Goal: Transaction & Acquisition: Purchase product/service

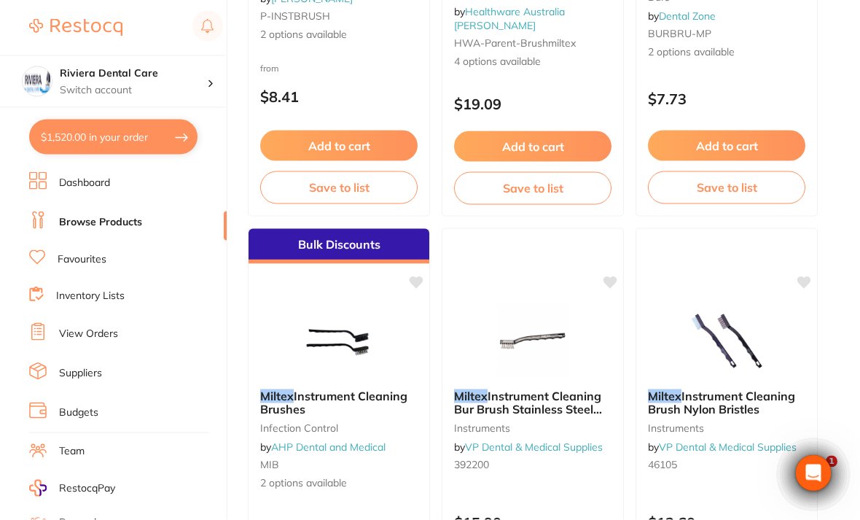
scroll to position [460, 0]
click at [564, 289] on div "Miltex Instrument Cleaning Bur Brush Stainless Steel Bristle instruments by VP …" at bounding box center [533, 436] width 182 height 419
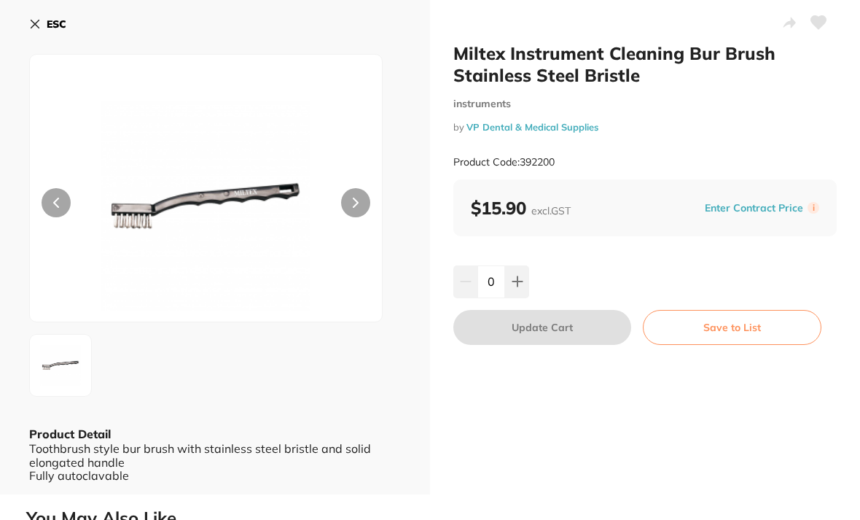
click at [31, 20] on icon at bounding box center [35, 24] width 12 height 12
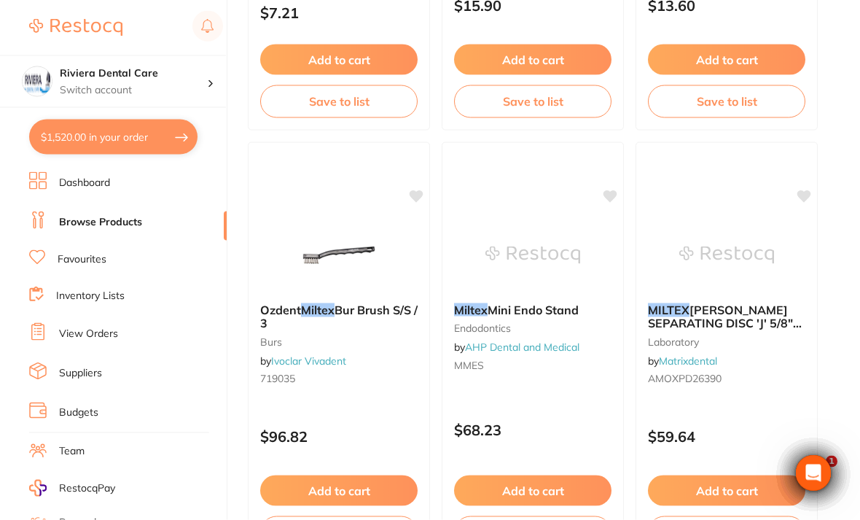
scroll to position [1048, 0]
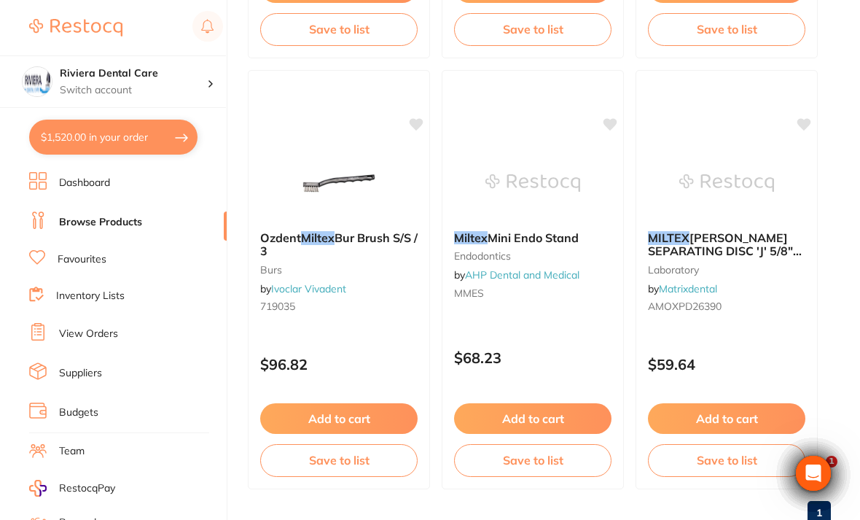
click at [345, 163] on img at bounding box center [339, 183] width 95 height 73
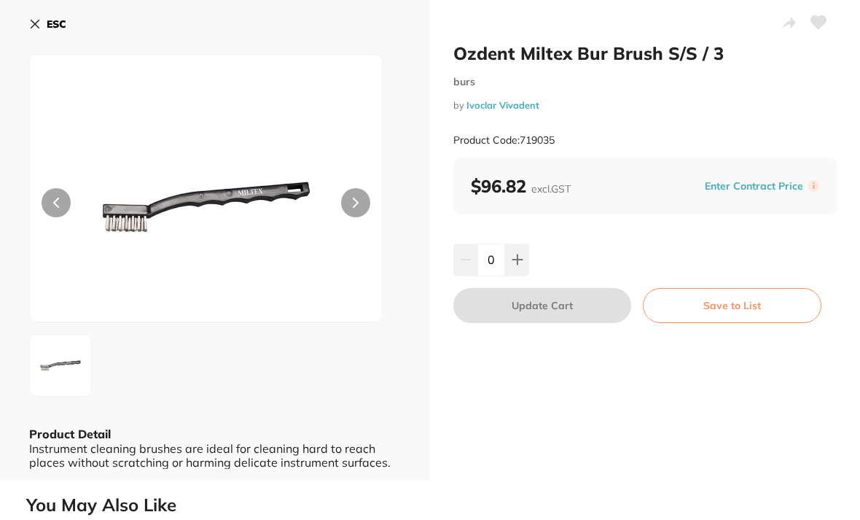
click at [351, 195] on button at bounding box center [355, 202] width 29 height 29
click at [827, 16] on button at bounding box center [818, 24] width 36 height 36
click at [734, 298] on button "Save to List" at bounding box center [732, 305] width 179 height 35
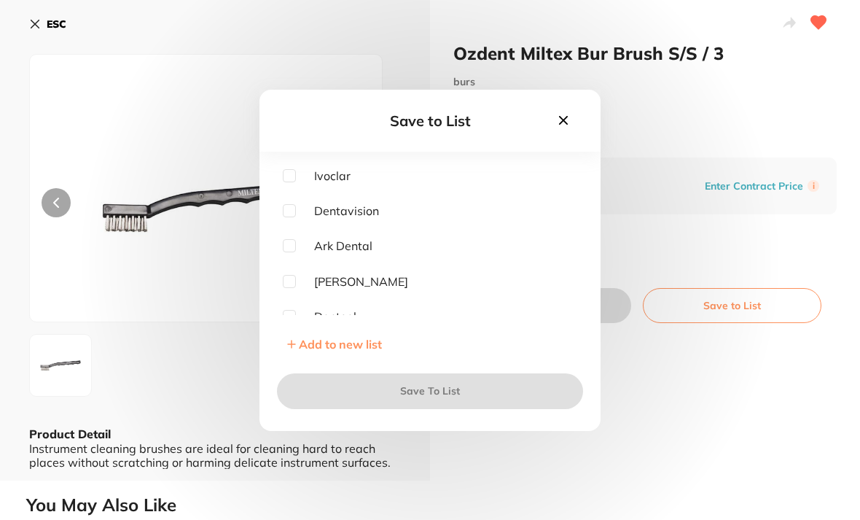
click at [295, 182] on input "checkbox" at bounding box center [289, 175] width 13 height 13
checkbox input "true"
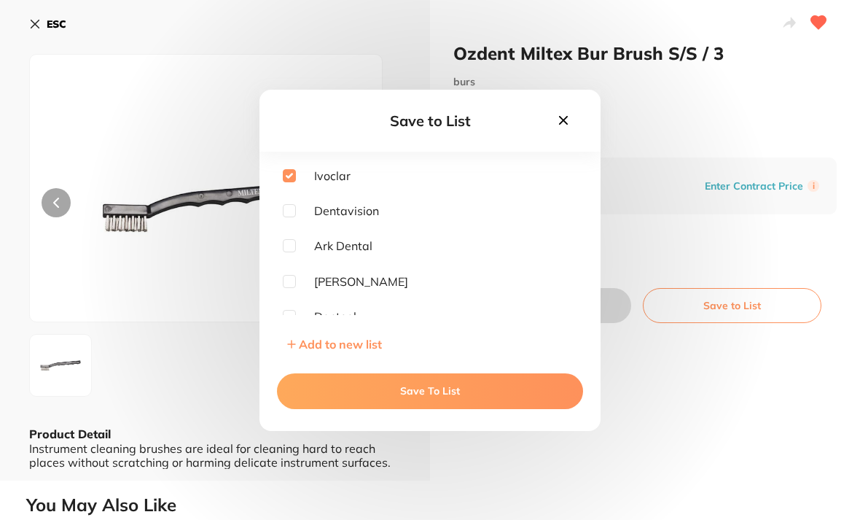
click at [443, 404] on button "Save To List" at bounding box center [430, 390] width 306 height 35
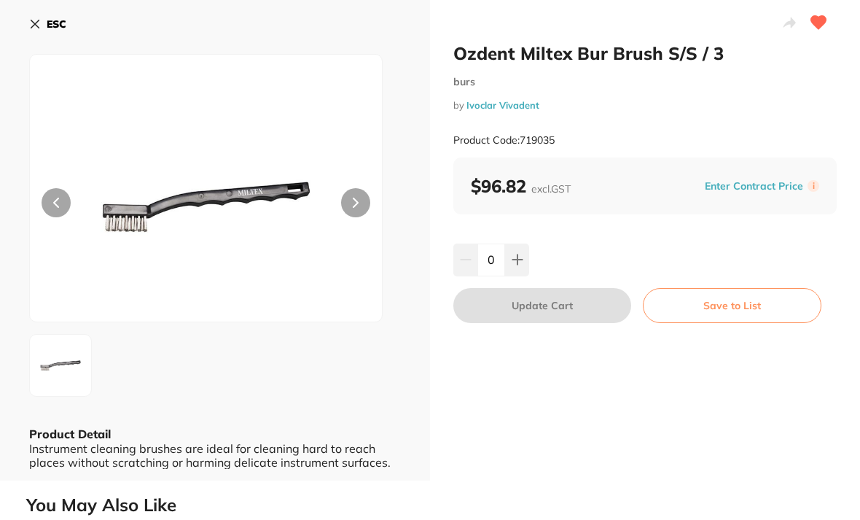
click at [40, 22] on icon at bounding box center [35, 24] width 12 height 12
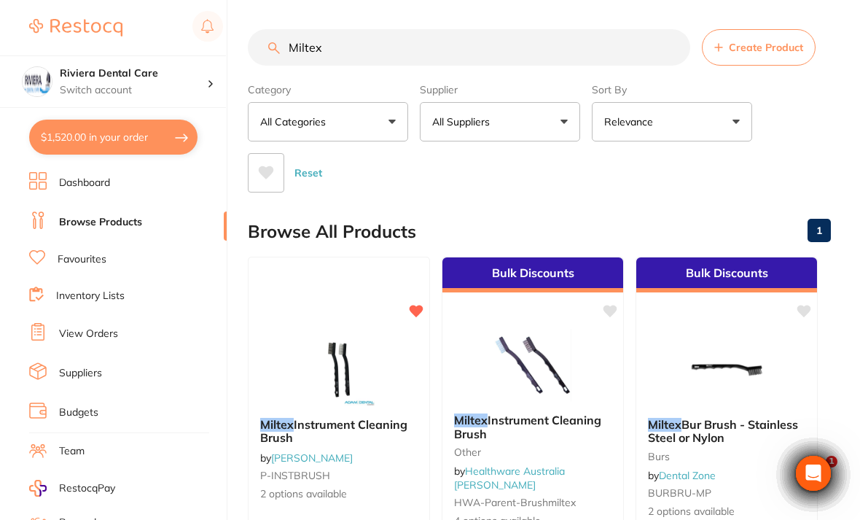
click at [341, 39] on input "Miltex" at bounding box center [469, 47] width 442 height 36
click at [331, 39] on input "Miltex" at bounding box center [469, 47] width 442 height 36
click at [340, 47] on input "Miltex" at bounding box center [469, 47] width 442 height 36
type input "M"
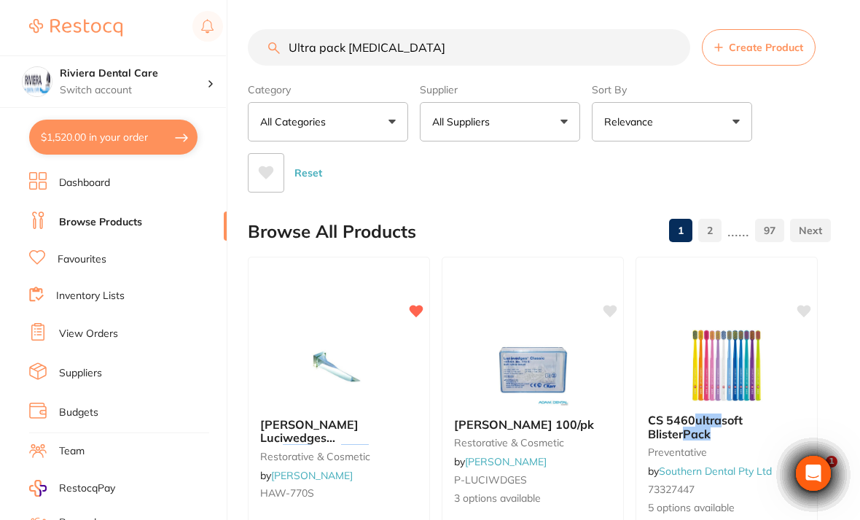
click at [425, 38] on input "Ultra pack [MEDICAL_DATA]" at bounding box center [469, 47] width 442 height 36
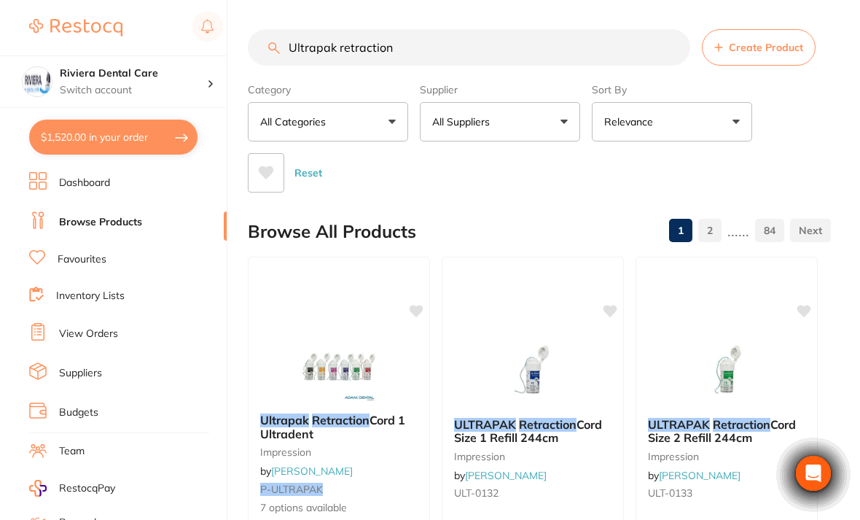
type input "Ultrapak retraction"
click at [812, 122] on div "Category All Categories All Categories crown & bridge Crown & Bridge education …" at bounding box center [539, 134] width 583 height 115
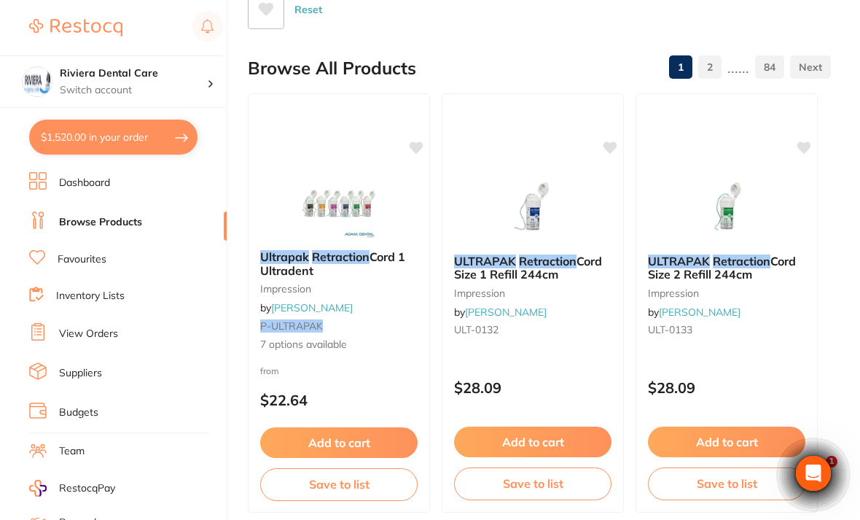
scroll to position [160, 0]
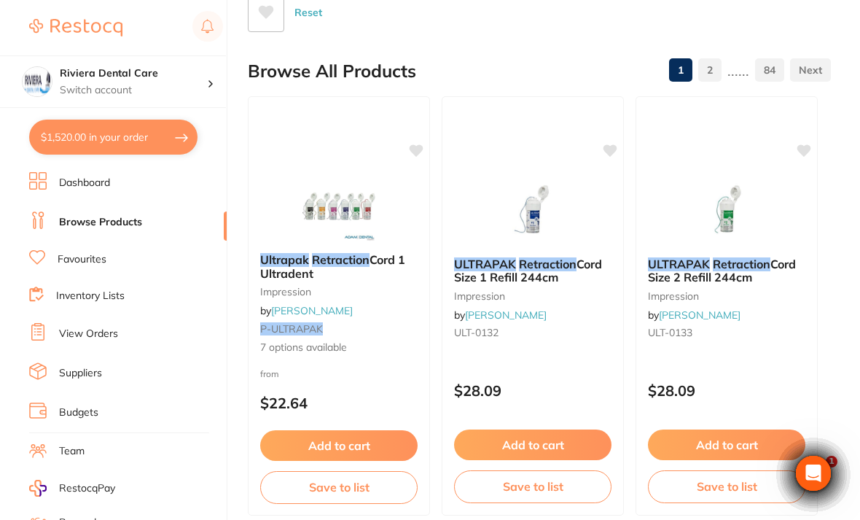
click at [360, 168] on div "Ultrapak Retraction Cord 1 Ultradent impression by [PERSON_NAME] P-ULTRAPAK 7 o…" at bounding box center [339, 305] width 182 height 419
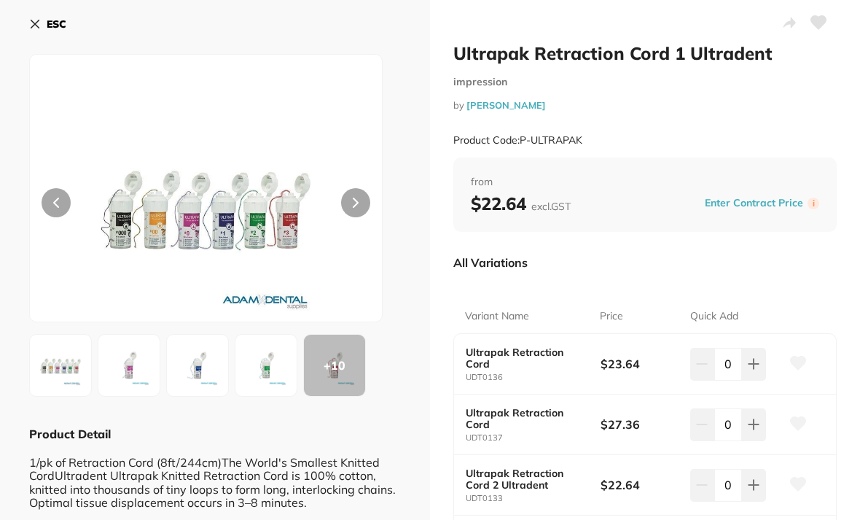
click at [821, 23] on icon at bounding box center [818, 22] width 15 height 13
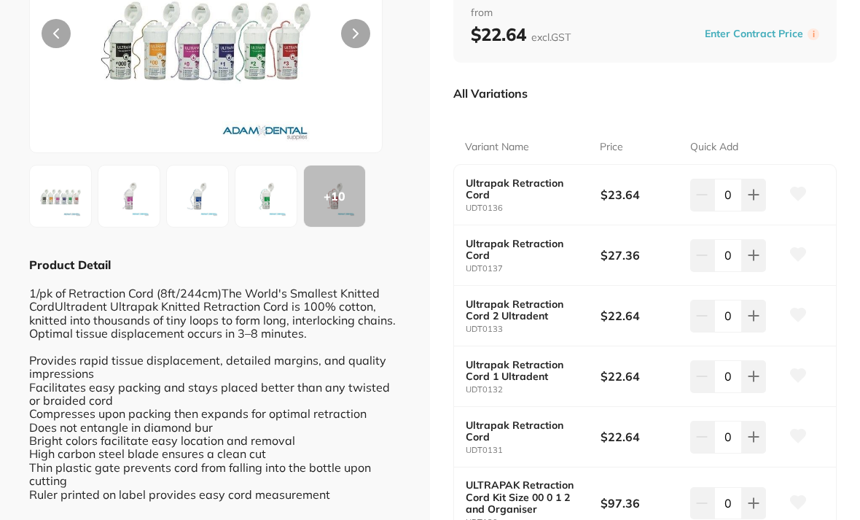
scroll to position [172, 0]
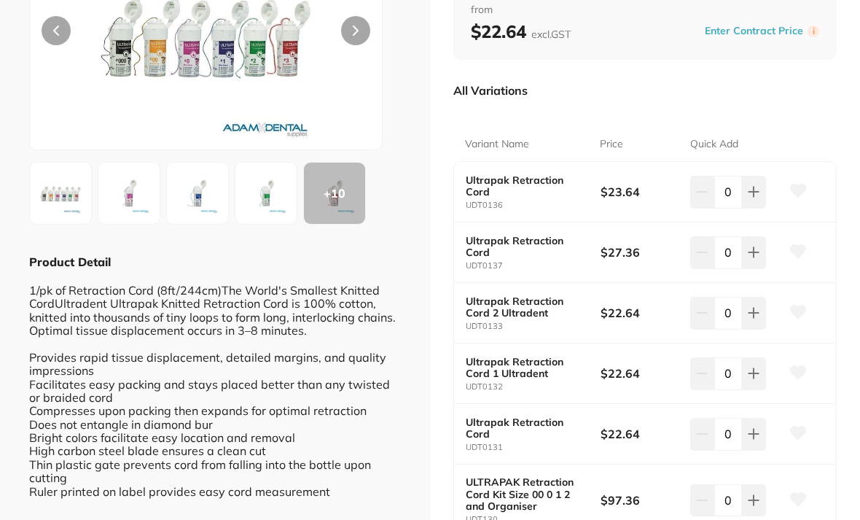
click at [496, 174] on b "Ultrapak Retraction Cord" at bounding box center [526, 185] width 121 height 23
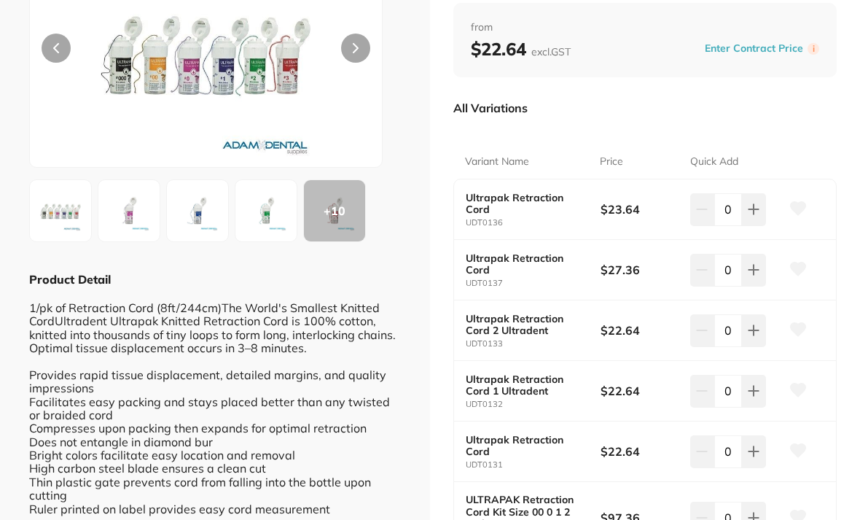
scroll to position [141, 0]
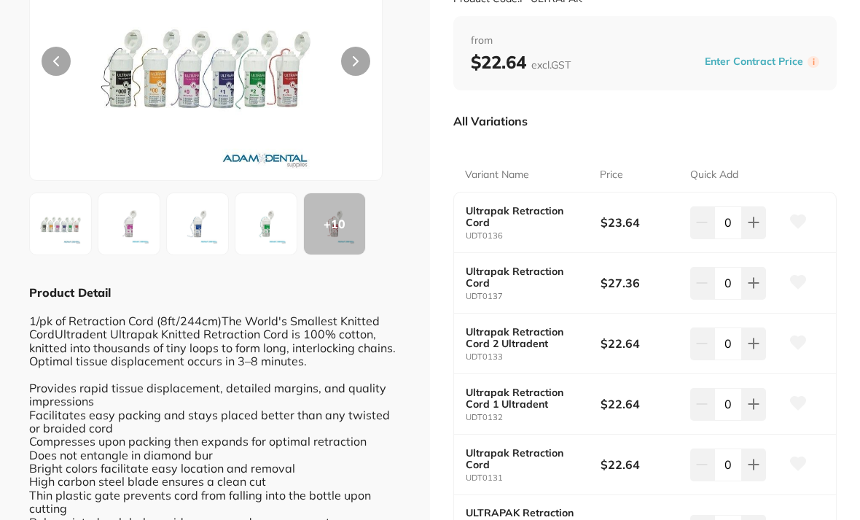
click at [346, 59] on button at bounding box center [355, 61] width 29 height 29
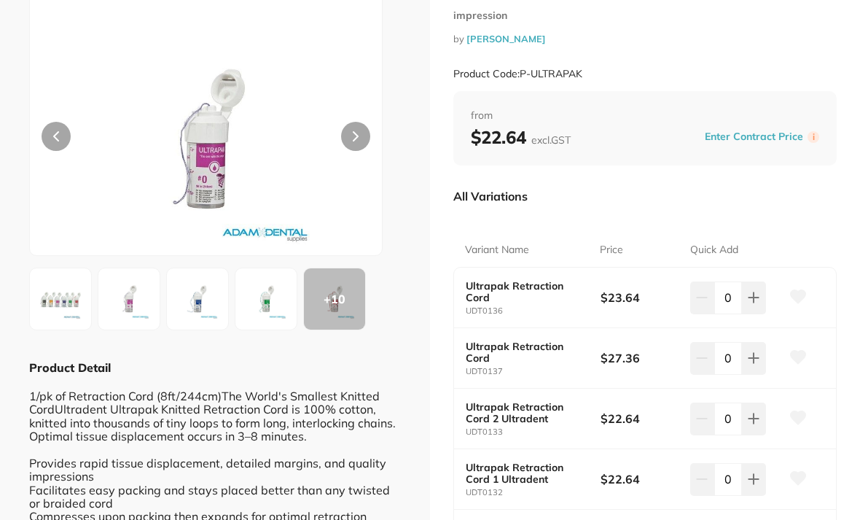
scroll to position [67, 0]
click at [495, 283] on b "Ultrapak Retraction Cord" at bounding box center [526, 290] width 121 height 23
click at [499, 340] on b "Ultrapak Retraction Cord" at bounding box center [526, 351] width 121 height 23
click at [489, 343] on b "Ultrapak Retraction Cord" at bounding box center [526, 351] width 121 height 23
click at [493, 344] on b "Ultrapak Retraction Cord" at bounding box center [526, 351] width 121 height 23
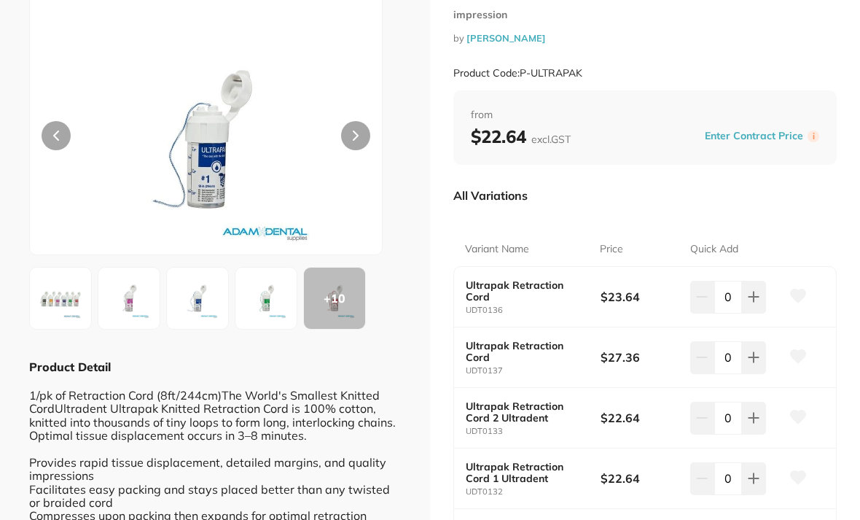
click at [508, 400] on b "Ultrapak Retraction Cord 2 Ultradent" at bounding box center [526, 411] width 121 height 23
click at [523, 407] on b "Ultrapak Retraction Cord 2 Ultradent" at bounding box center [526, 411] width 121 height 23
click at [501, 408] on b "Ultrapak Retraction Cord 2 Ultradent" at bounding box center [526, 411] width 121 height 23
click at [497, 342] on b "Ultrapak Retraction Cord" at bounding box center [526, 351] width 121 height 23
click at [495, 283] on b "Ultrapak Retraction Cord" at bounding box center [526, 290] width 121 height 23
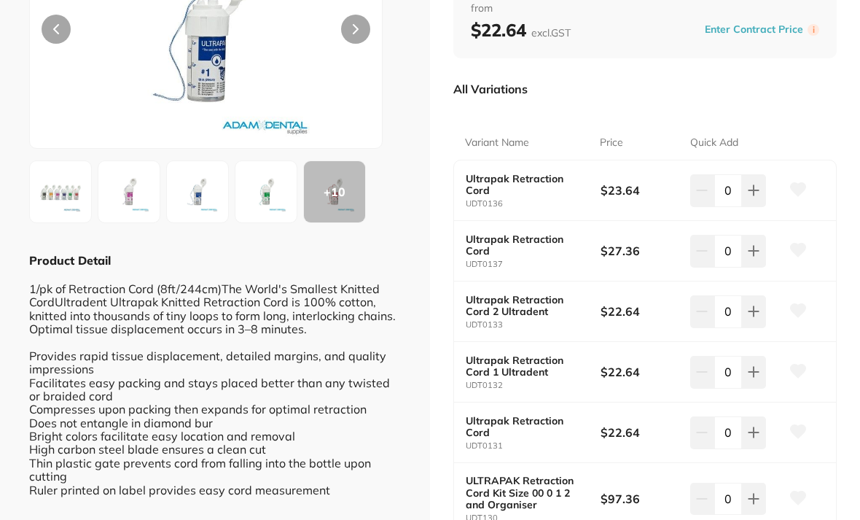
scroll to position [176, 0]
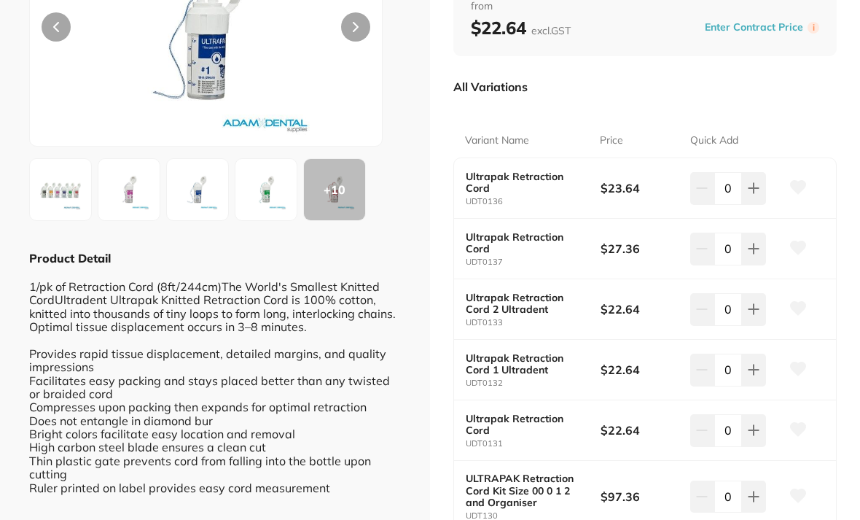
click at [513, 420] on b "Ultrapak Retraction Cord" at bounding box center [526, 424] width 121 height 23
click at [511, 427] on b "Ultrapak Retraction Cord" at bounding box center [526, 424] width 121 height 23
click at [485, 415] on b "Ultrapak Retraction Cord" at bounding box center [526, 424] width 121 height 23
click at [607, 422] on b "$22.64" at bounding box center [641, 430] width 81 height 16
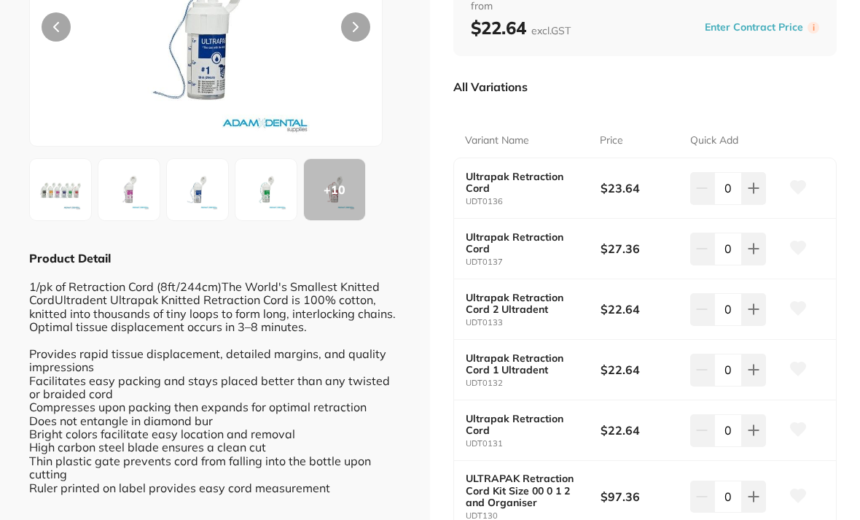
click at [741, 418] on input "0" at bounding box center [728, 430] width 28 height 32
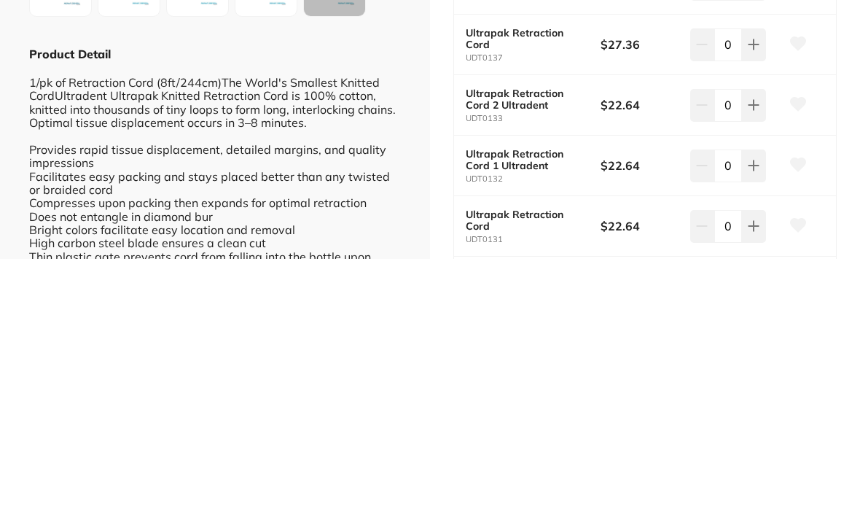
scroll to position [130, 0]
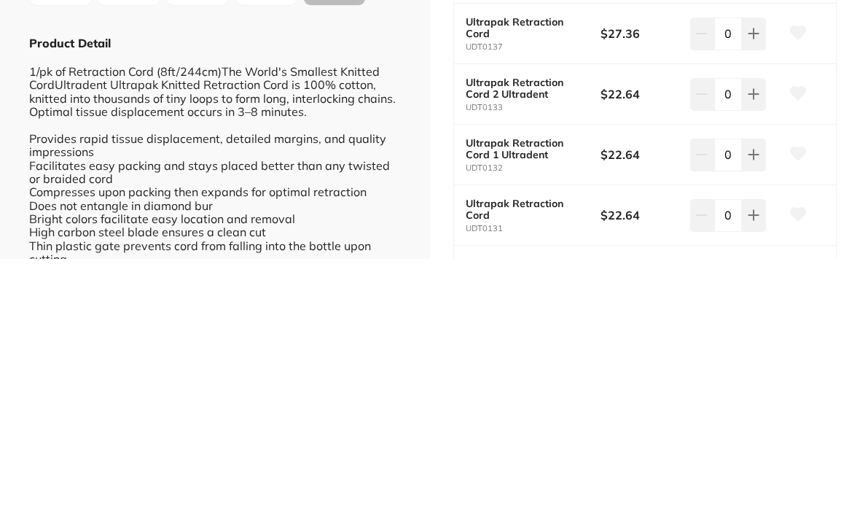
click at [840, 182] on div "Ultrapak Retraction Cord 1 Ultradent impression by [PERSON_NAME] Product Code: …" at bounding box center [645, 307] width 430 height 874
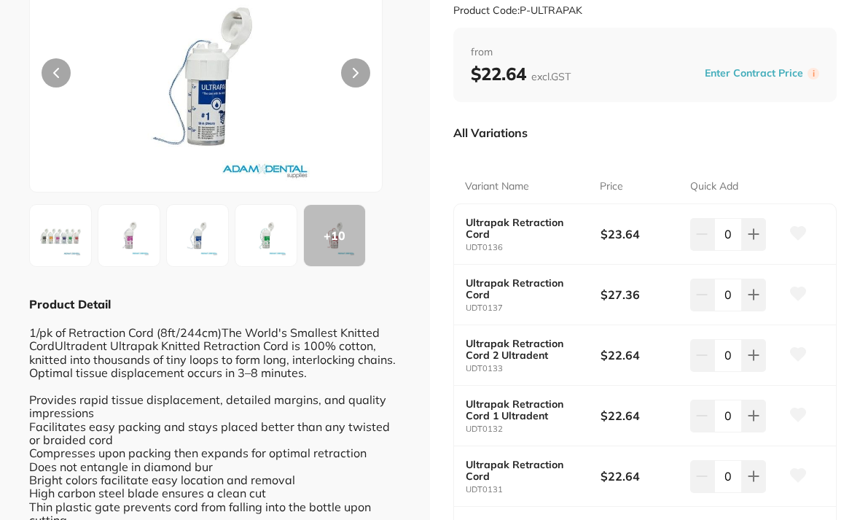
click at [504, 271] on div "Ultrapak Retraction Cord UDT0137 $27.36 0" at bounding box center [645, 295] width 382 height 60
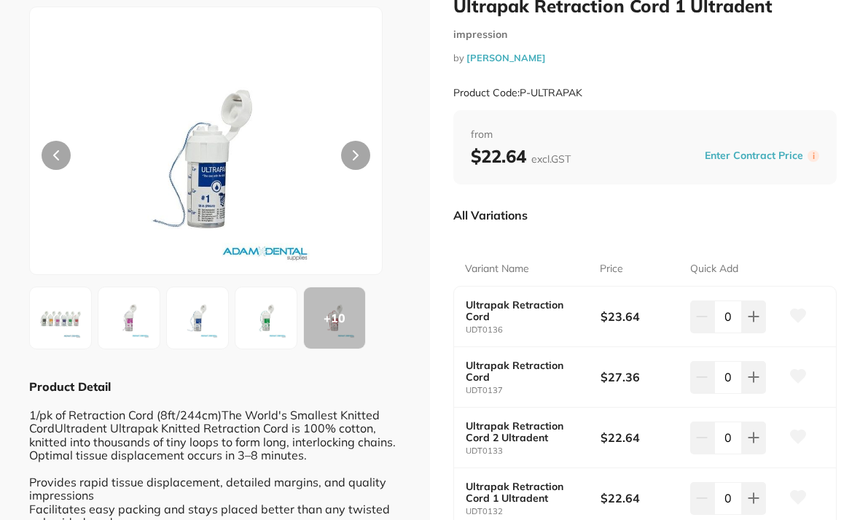
scroll to position [44, 0]
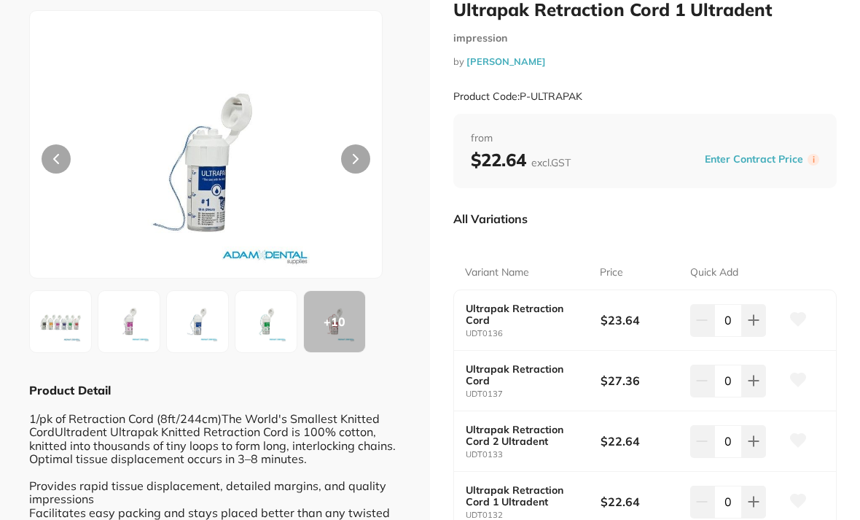
click at [498, 302] on b "Ultrapak Retraction Cord" at bounding box center [526, 313] width 121 height 23
click at [493, 305] on b "Ultrapak Retraction Cord" at bounding box center [526, 313] width 121 height 23
click at [632, 315] on b "$23.64" at bounding box center [641, 320] width 81 height 16
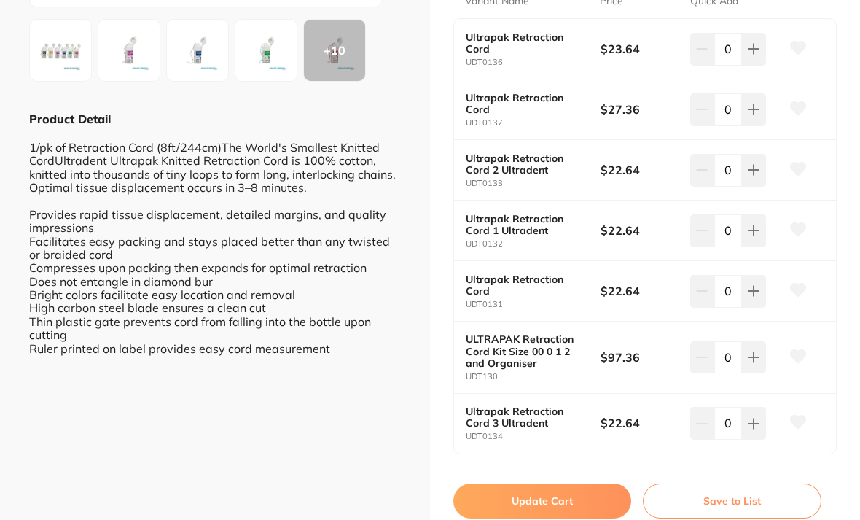
scroll to position [315, 0]
click at [726, 493] on button "Save to List" at bounding box center [732, 500] width 179 height 35
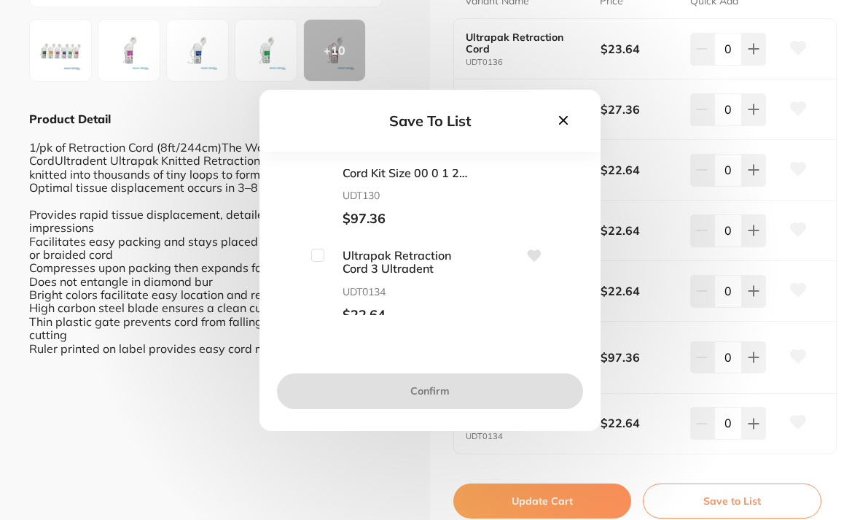
scroll to position [496, 0]
click at [563, 124] on icon at bounding box center [563, 119] width 9 height 9
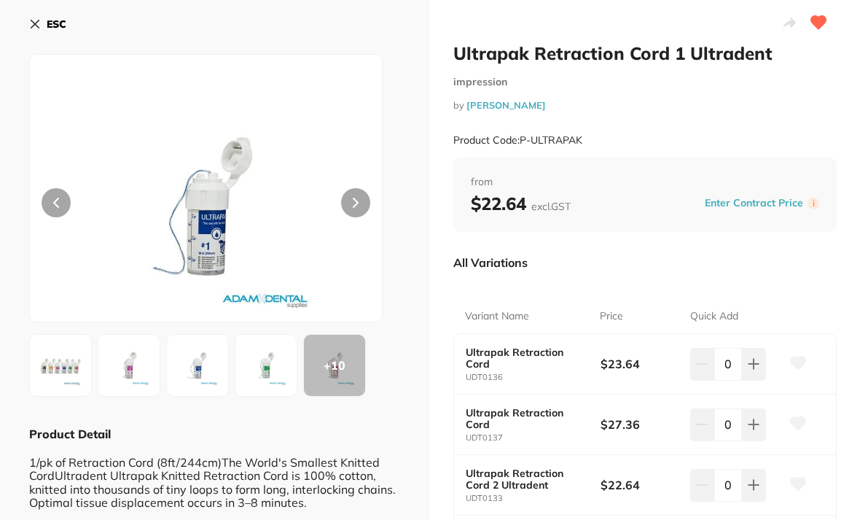
scroll to position [0, 0]
click at [360, 204] on button at bounding box center [355, 202] width 29 height 29
click at [355, 197] on button at bounding box center [355, 202] width 29 height 29
click at [348, 196] on button at bounding box center [355, 202] width 29 height 29
click at [356, 200] on icon at bounding box center [356, 202] width 4 height 9
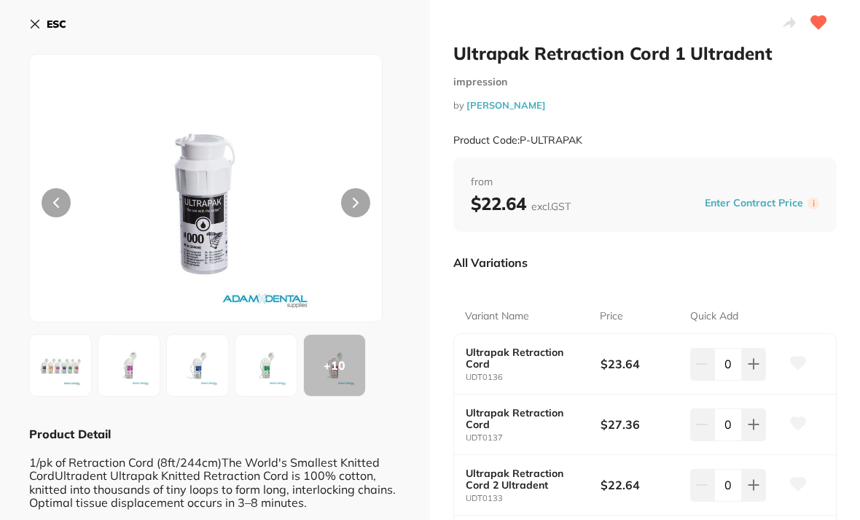
click at [360, 209] on button at bounding box center [355, 202] width 29 height 29
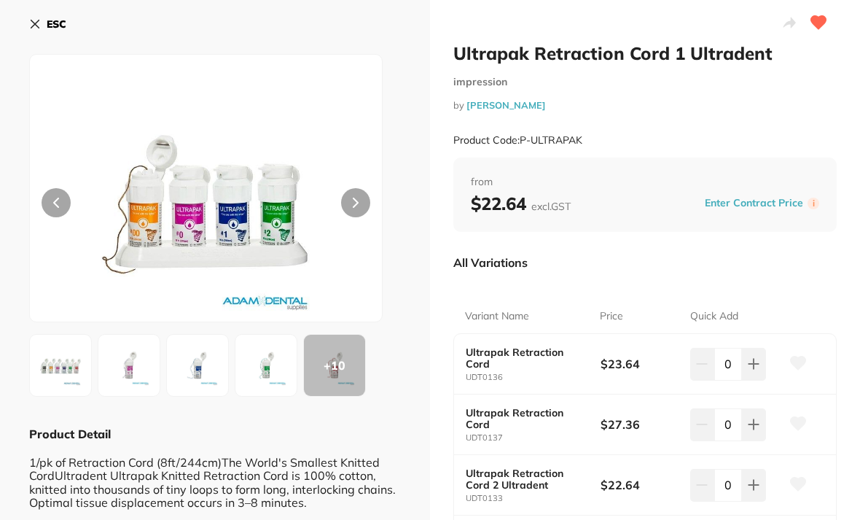
click at [355, 200] on icon at bounding box center [356, 202] width 4 height 9
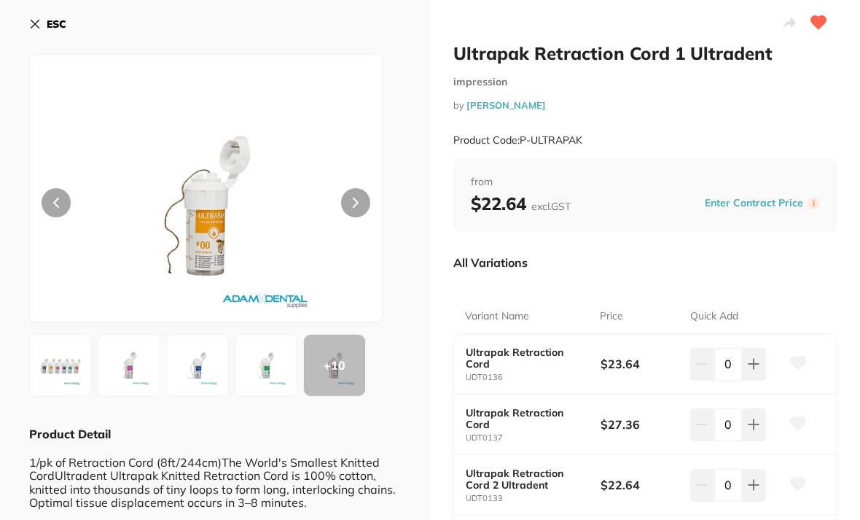
click at [356, 202] on icon at bounding box center [356, 202] width 4 height 9
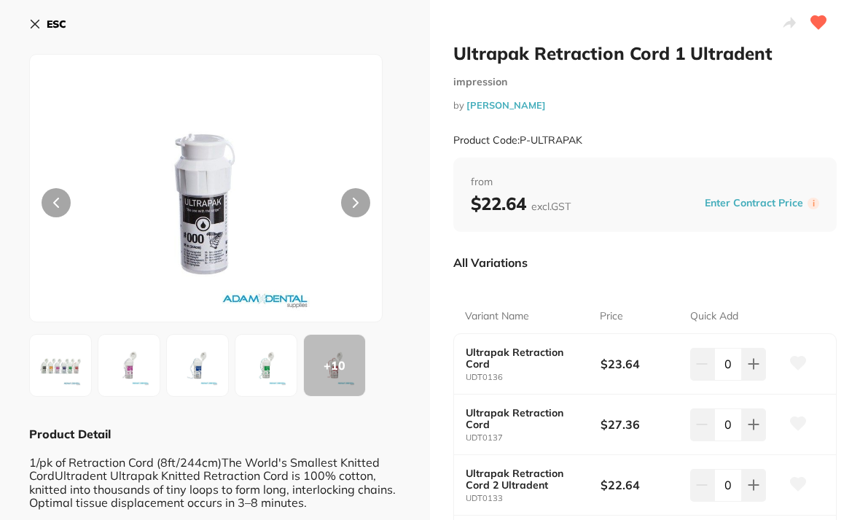
click at [495, 349] on b "Ultrapak Retraction Cord" at bounding box center [526, 357] width 121 height 23
click at [504, 346] on b "Ultrapak Retraction Cord" at bounding box center [526, 357] width 121 height 23
click at [751, 354] on button at bounding box center [754, 364] width 24 height 32
click at [700, 358] on icon at bounding box center [702, 364] width 12 height 12
type input "0"
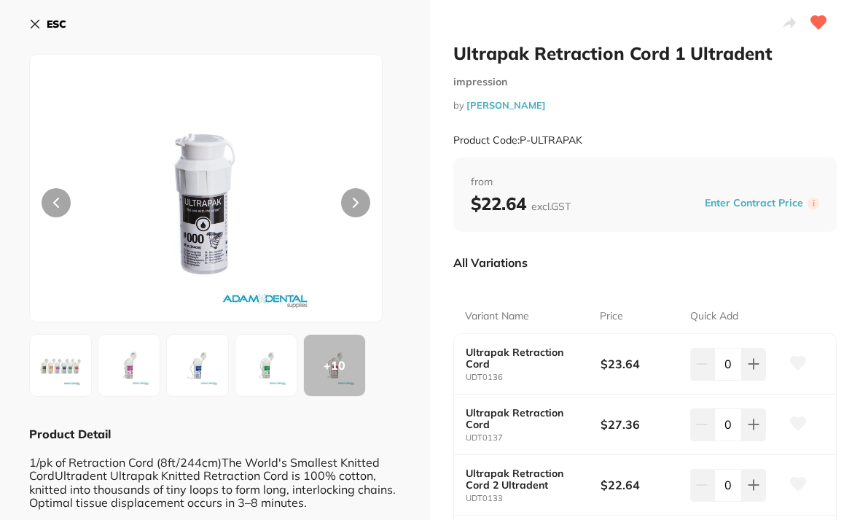
click at [37, 26] on icon at bounding box center [35, 24] width 8 height 8
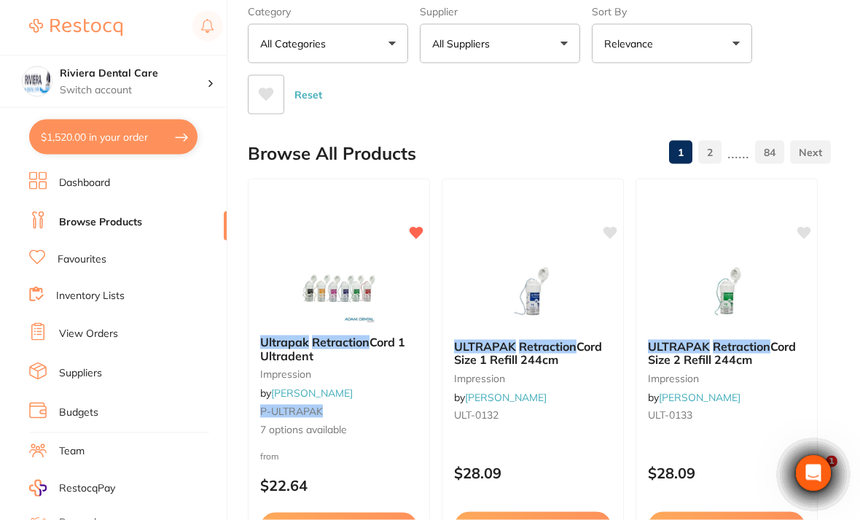
scroll to position [78, 0]
click at [339, 254] on img at bounding box center [339, 287] width 95 height 73
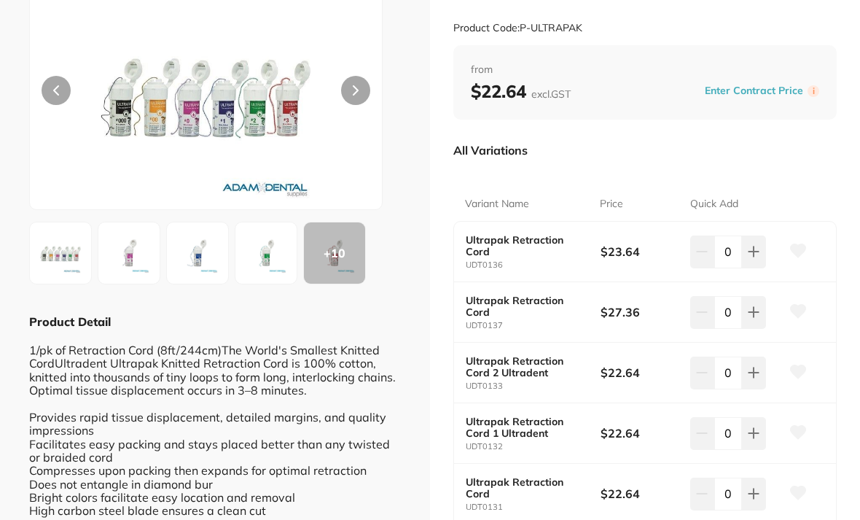
scroll to position [115, 0]
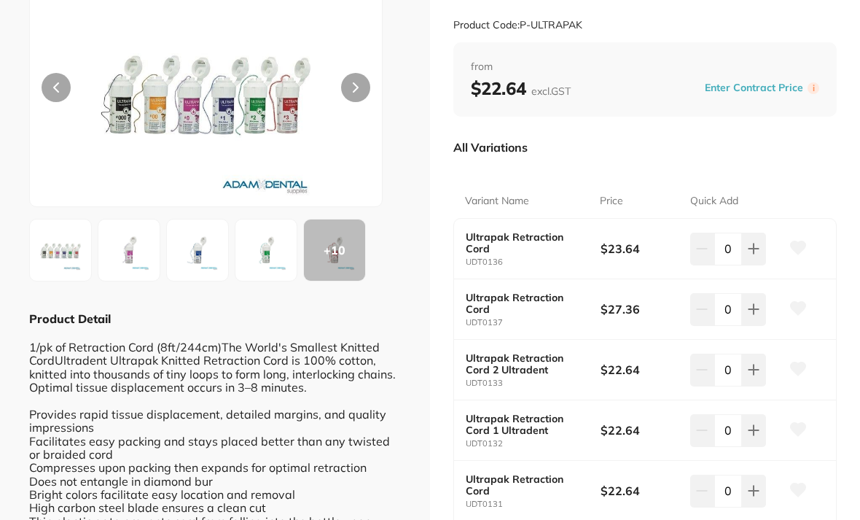
click at [802, 247] on icon at bounding box center [797, 247] width 15 height 13
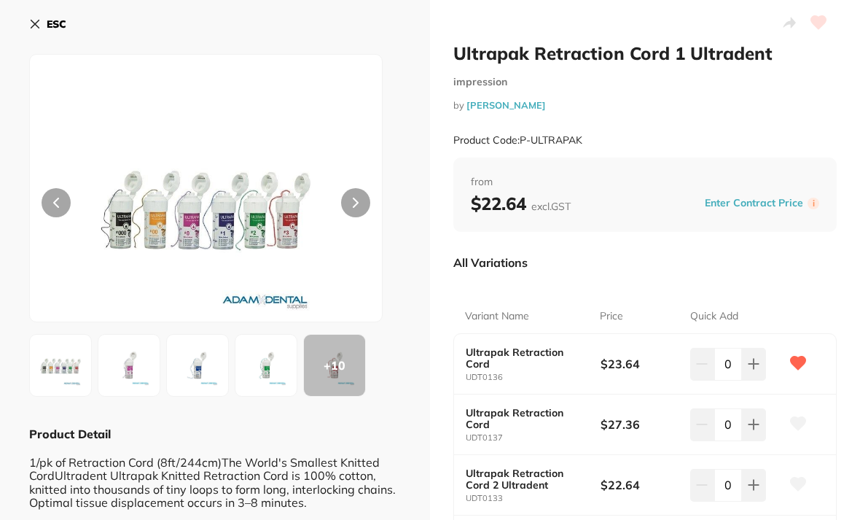
scroll to position [0, 0]
click at [36, 17] on button "ESC" at bounding box center [47, 24] width 37 height 25
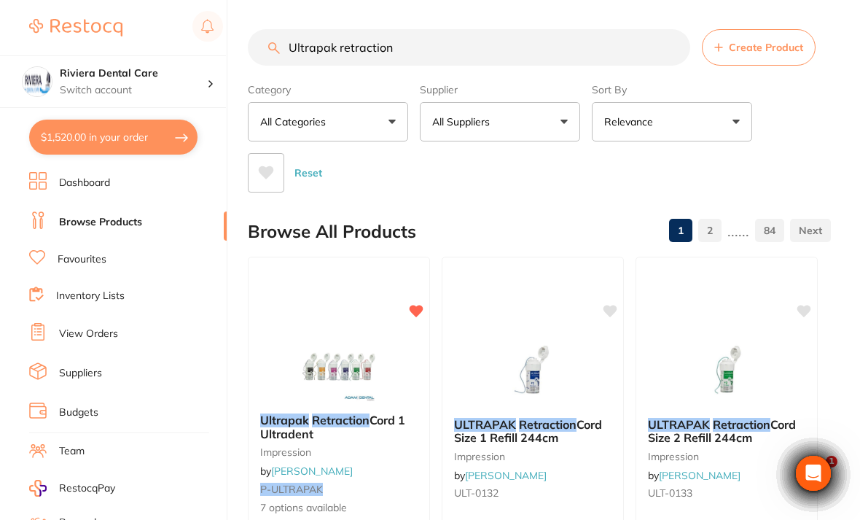
scroll to position [78, 0]
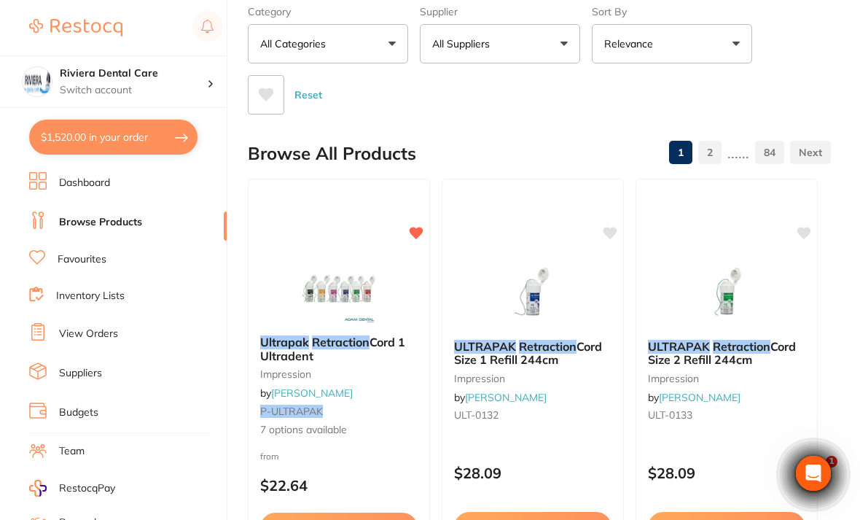
click at [349, 273] on img at bounding box center [339, 287] width 95 height 73
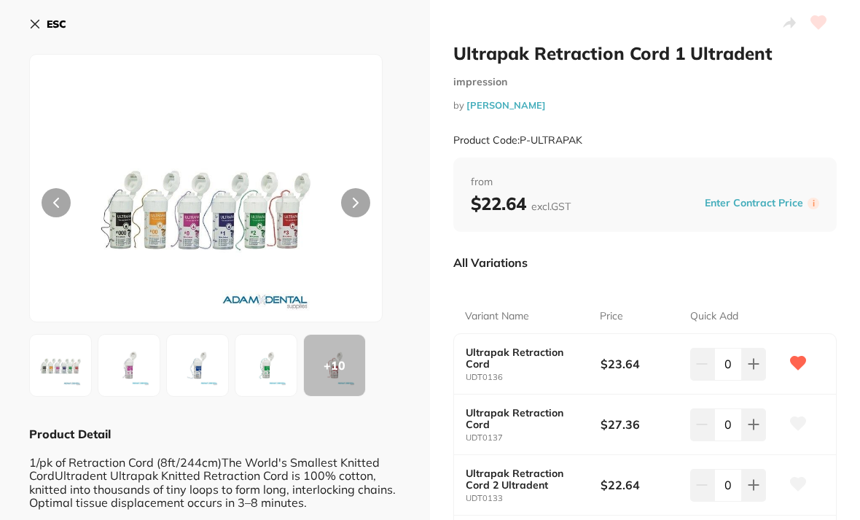
click at [34, 20] on icon at bounding box center [35, 24] width 12 height 12
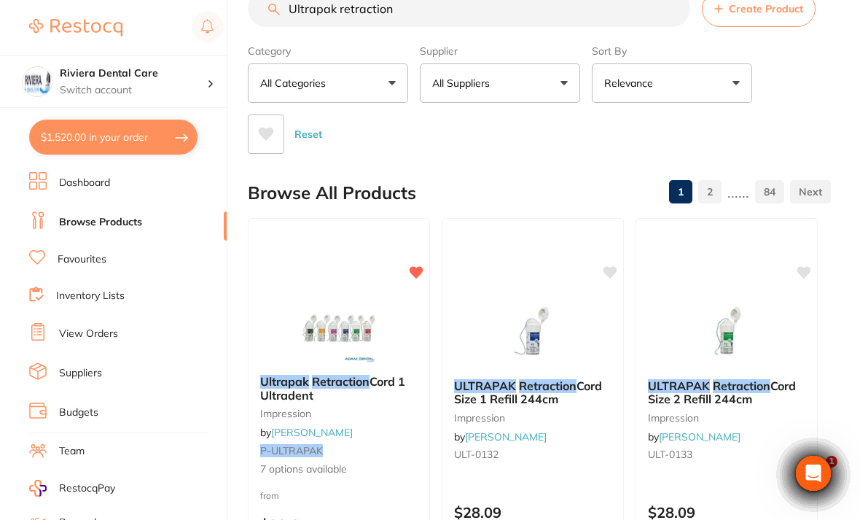
scroll to position [34, 0]
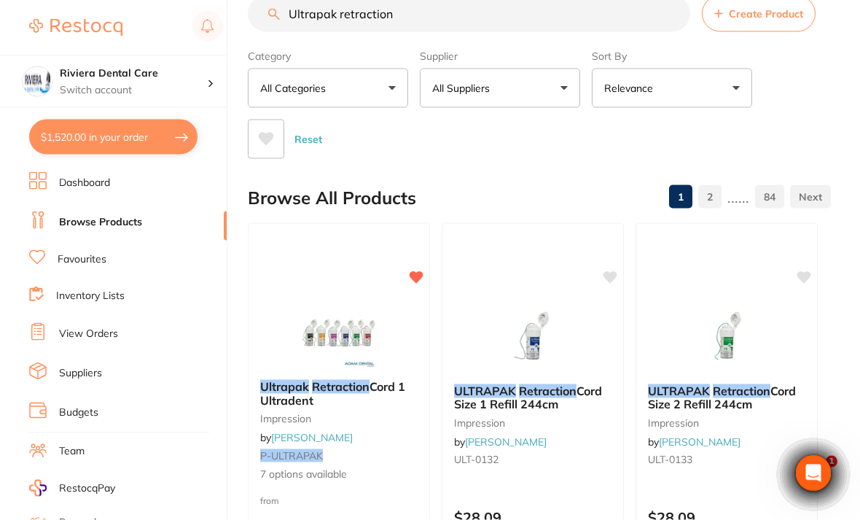
click at [361, 281] on div "Ultrapak Retraction Cord 1 Ultradent impression by [PERSON_NAME] P-ULTRAPAK 7 o…" at bounding box center [339, 432] width 182 height 419
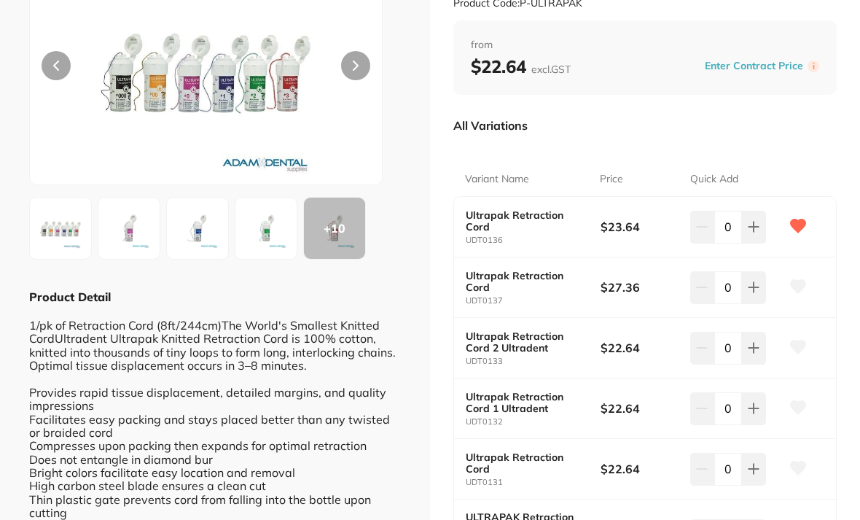
scroll to position [138, 0]
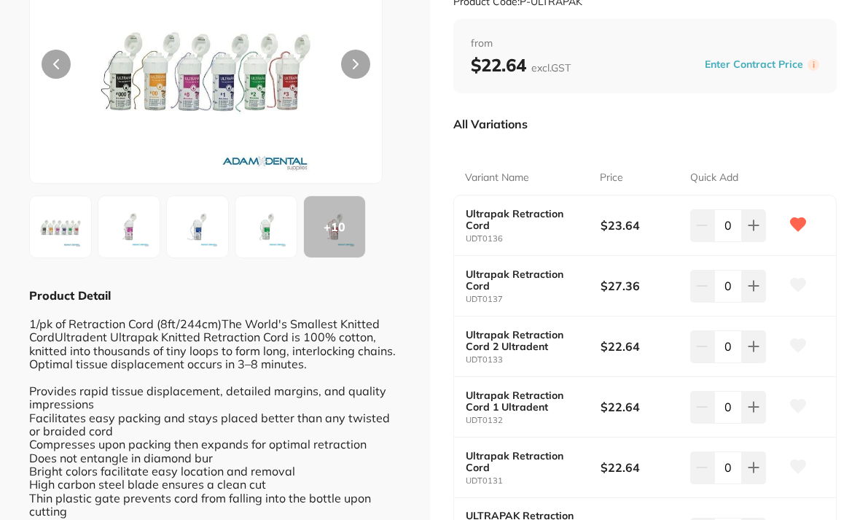
click at [801, 344] on icon at bounding box center [797, 345] width 15 height 13
click at [797, 399] on icon at bounding box center [798, 406] width 16 height 15
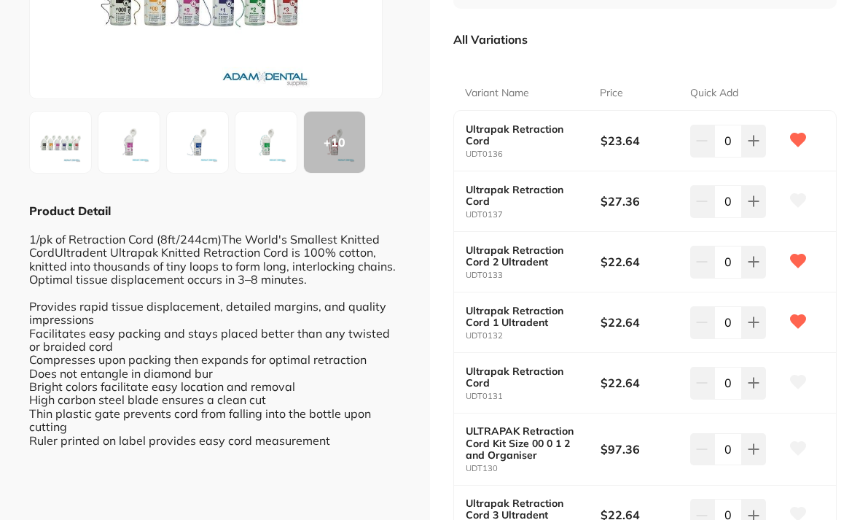
scroll to position [225, 0]
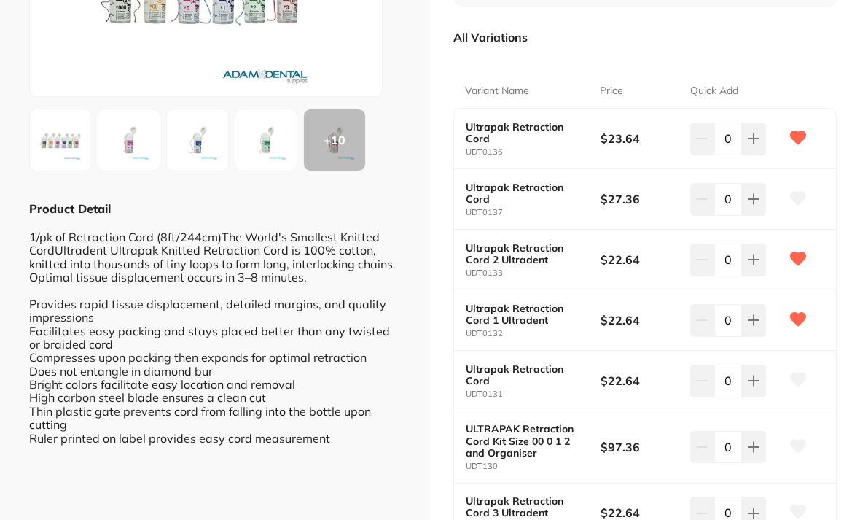
click at [797, 373] on icon at bounding box center [797, 379] width 15 height 13
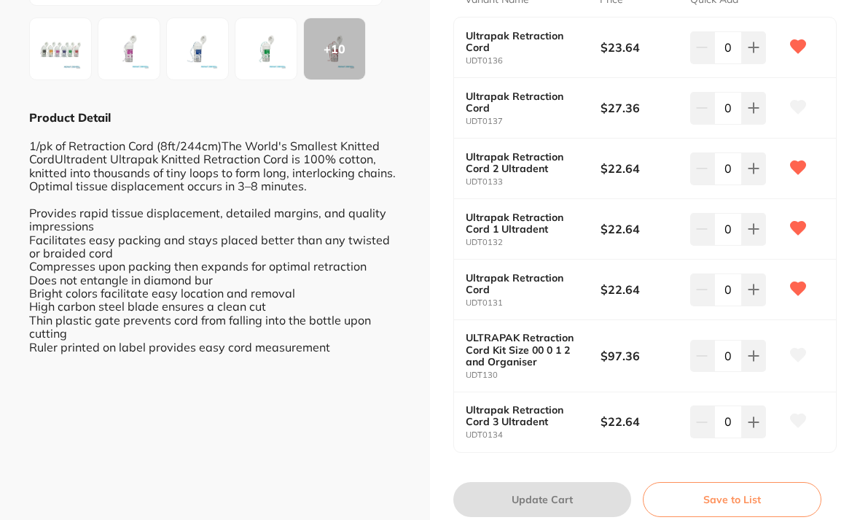
scroll to position [315, 0]
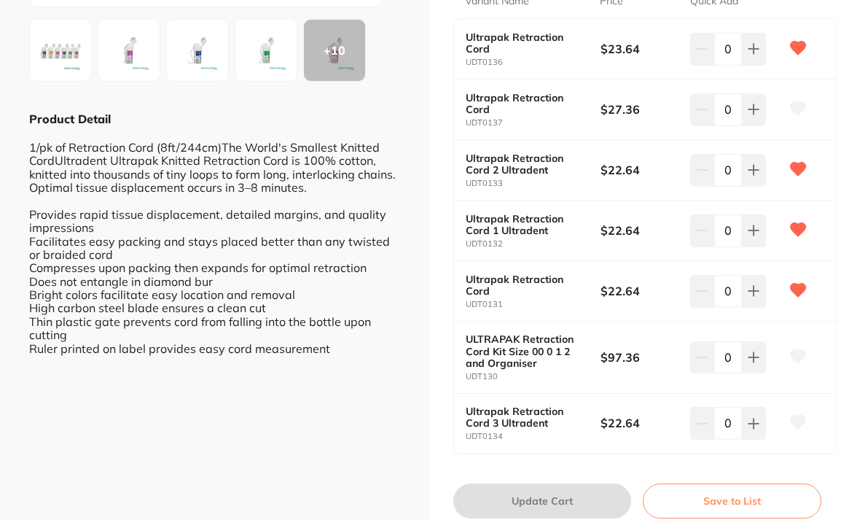
click at [738, 491] on button "Save to List" at bounding box center [732, 500] width 179 height 35
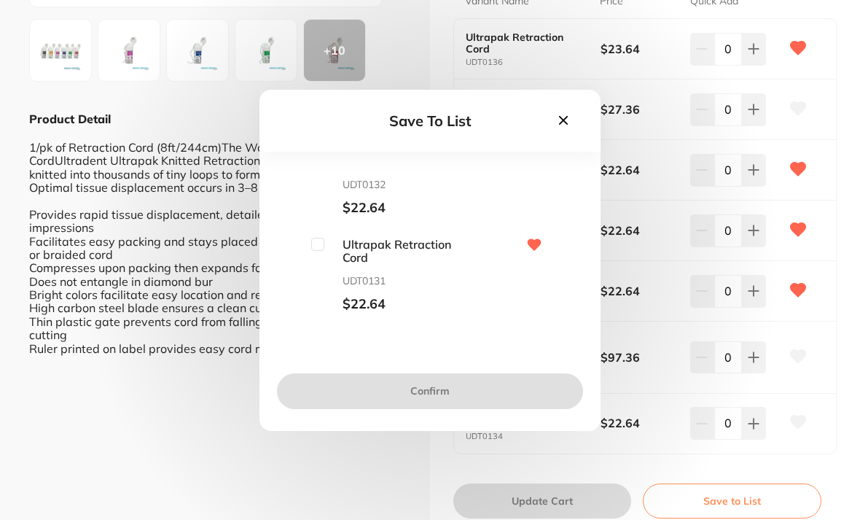
click at [318, 251] on input "checkbox" at bounding box center [317, 244] width 13 height 13
checkbox input "true"
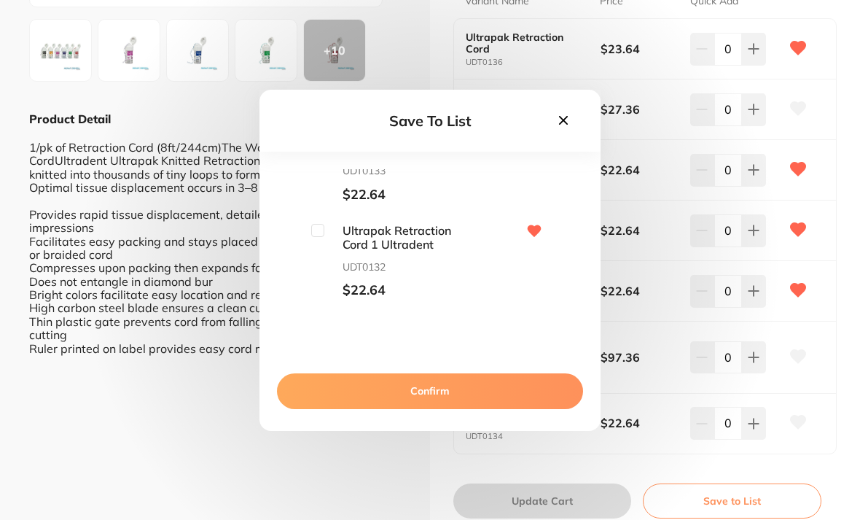
scroll to position [224, 0]
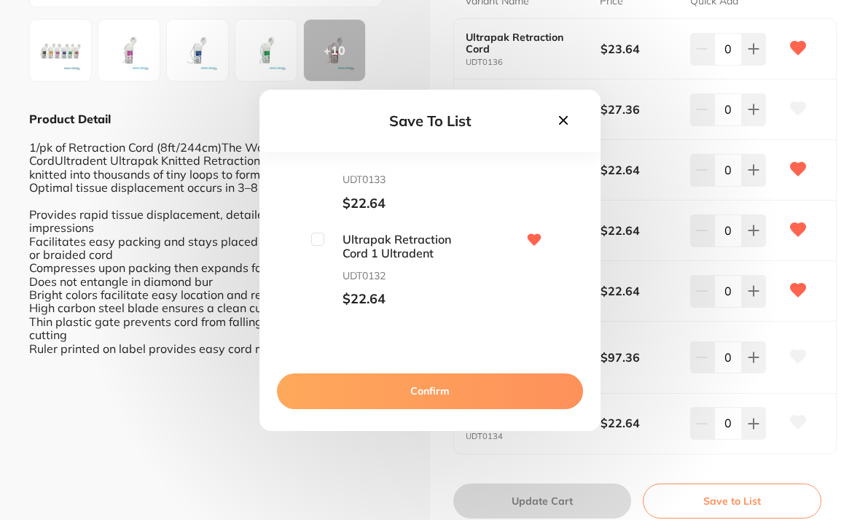
click at [321, 246] on input "checkbox" at bounding box center [317, 239] width 13 height 13
checkbox input "true"
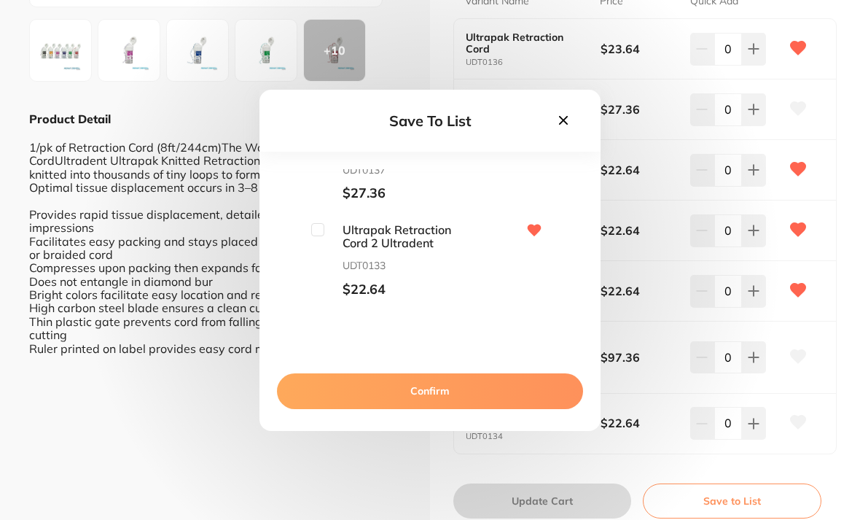
scroll to position [130, 0]
click at [317, 243] on input "checkbox" at bounding box center [317, 236] width 13 height 13
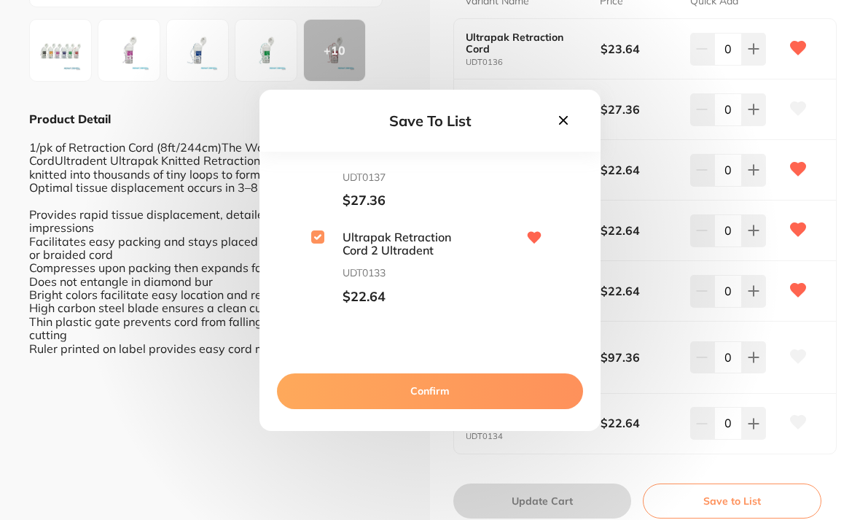
checkbox input "true"
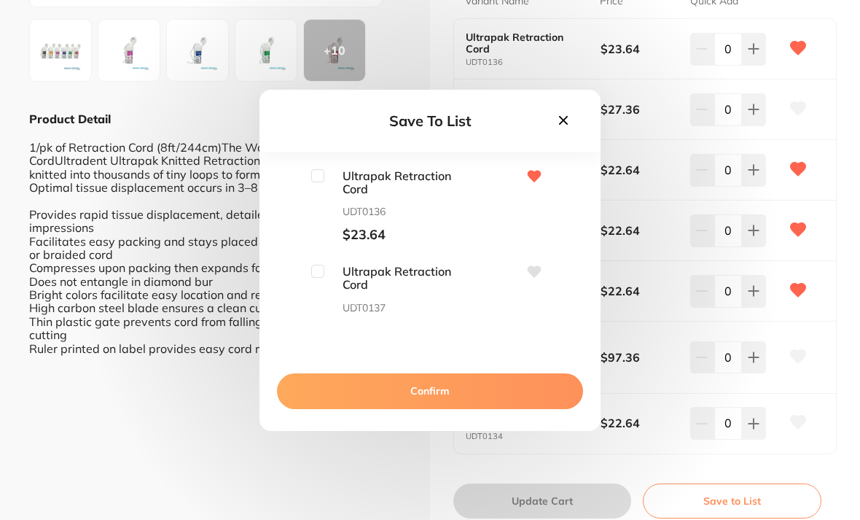
scroll to position [0, 0]
click at [320, 182] on input "checkbox" at bounding box center [317, 175] width 13 height 13
checkbox input "true"
click at [431, 401] on button "Confirm" at bounding box center [430, 390] width 306 height 35
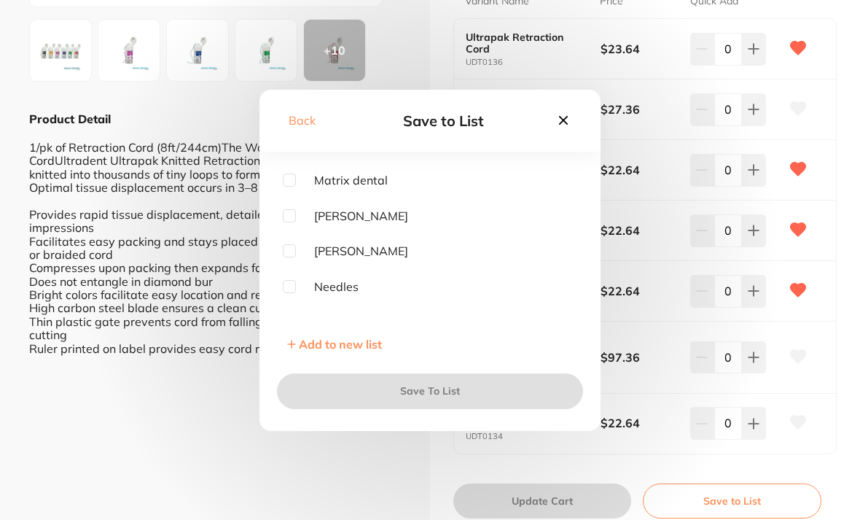
scroll to position [173, 0]
click at [289, 221] on input "checkbox" at bounding box center [289, 214] width 13 height 13
checkbox input "true"
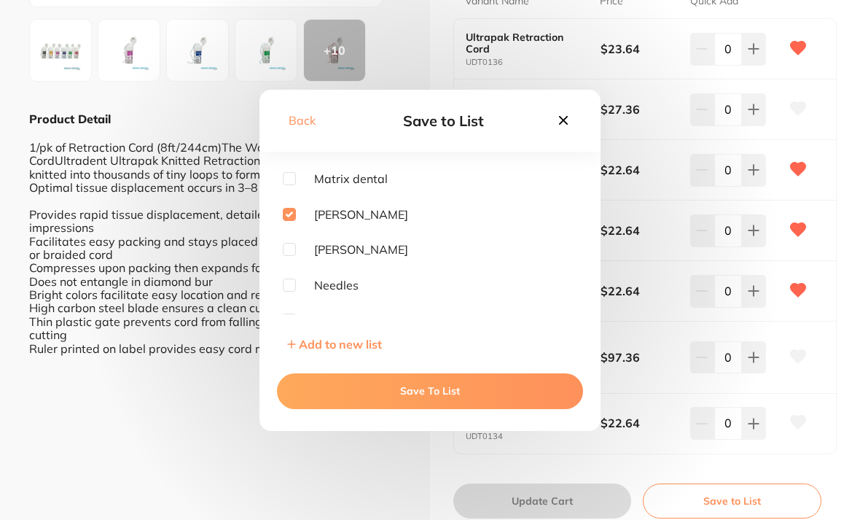
click at [438, 407] on button "Save To List" at bounding box center [430, 390] width 306 height 35
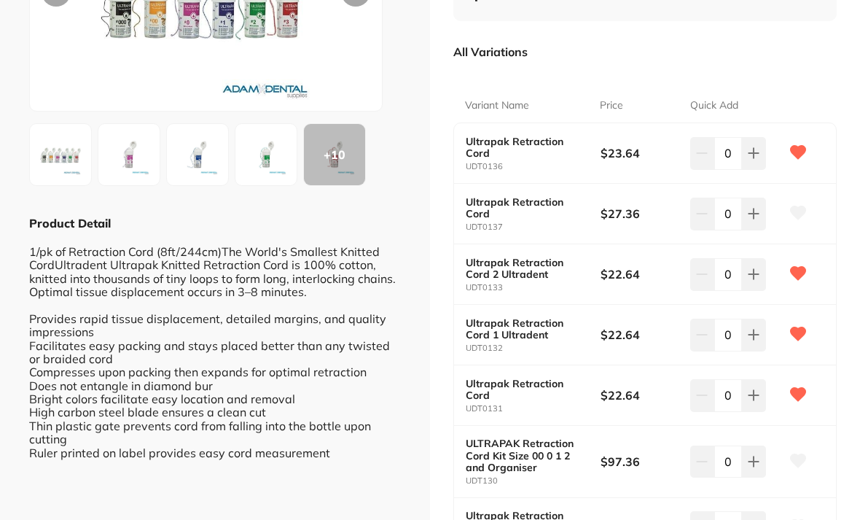
scroll to position [205, 0]
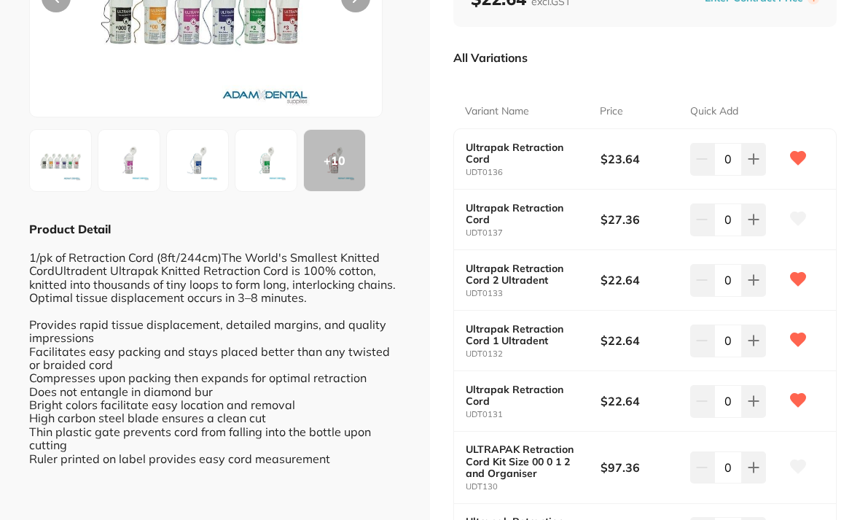
click at [760, 147] on button at bounding box center [754, 159] width 24 height 32
type input "1"
click at [755, 389] on button at bounding box center [754, 401] width 24 height 32
type input "1"
click at [757, 327] on button at bounding box center [754, 340] width 24 height 32
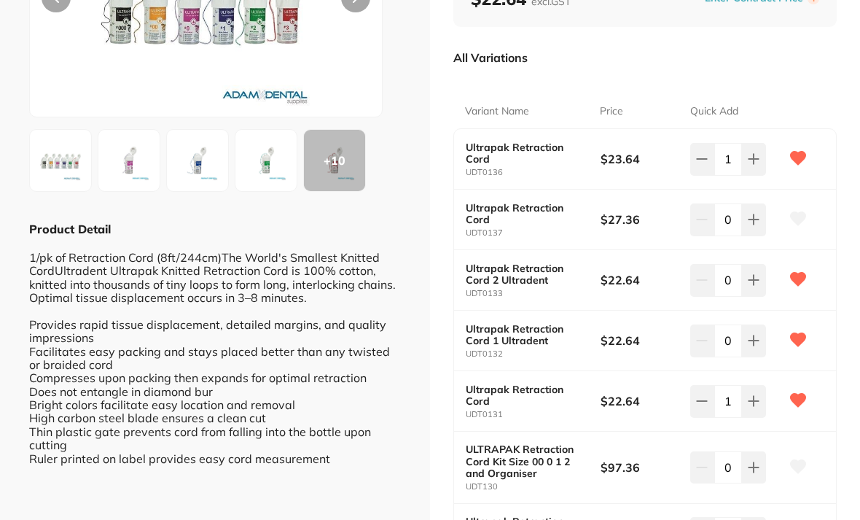
type input "1"
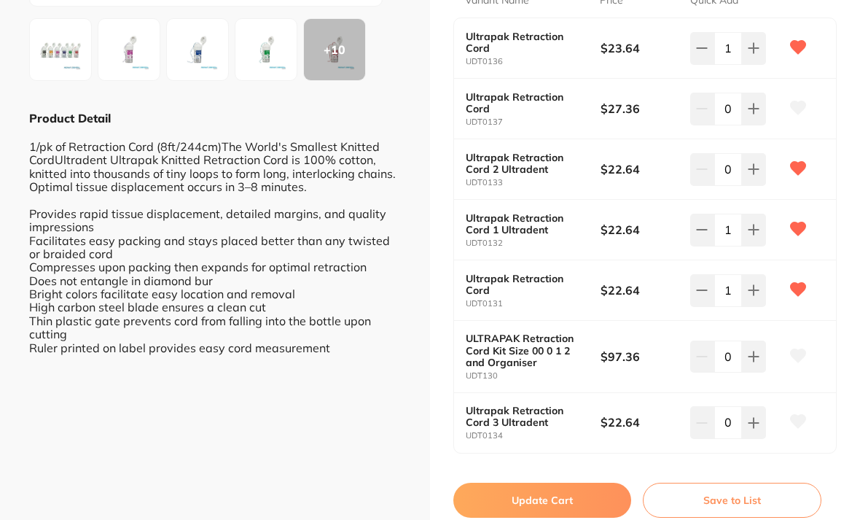
scroll to position [315, 0]
click at [544, 485] on button "Update Cart" at bounding box center [542, 500] width 178 height 35
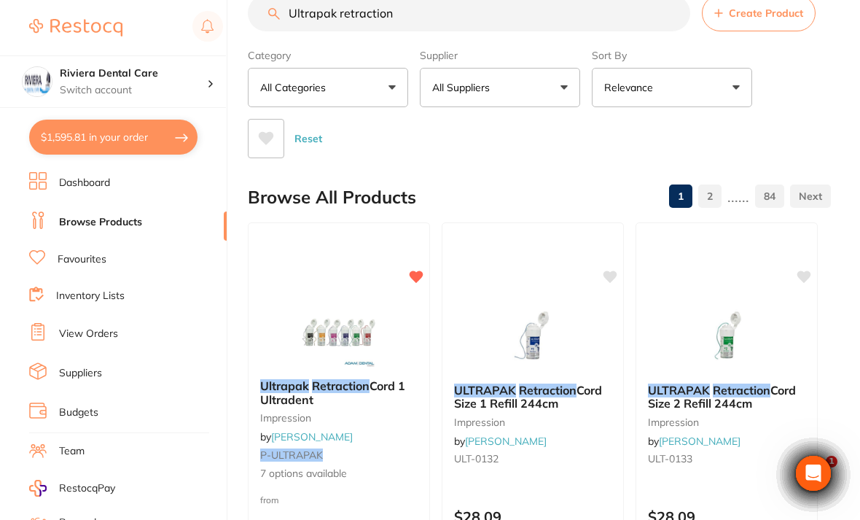
click at [120, 128] on button "$1,595.81 in your order" at bounding box center [113, 137] width 168 height 35
checkbox input "true"
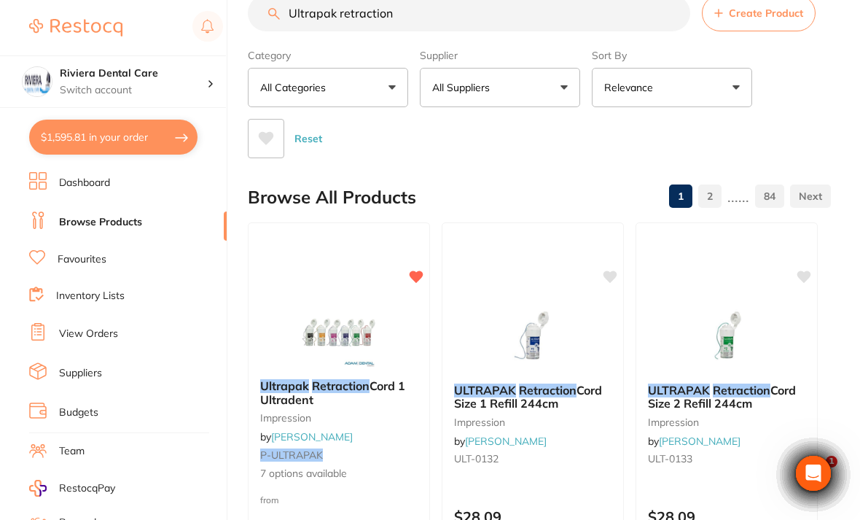
checkbox input "true"
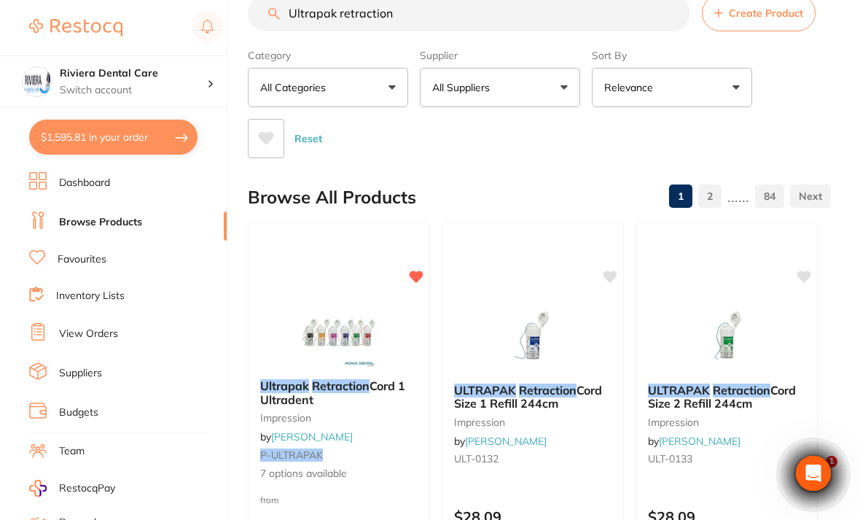
checkbox input "true"
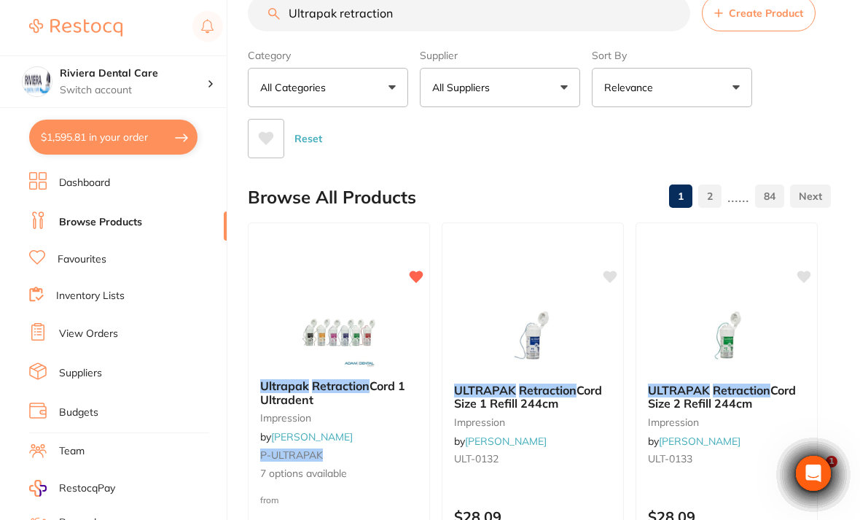
checkbox input "true"
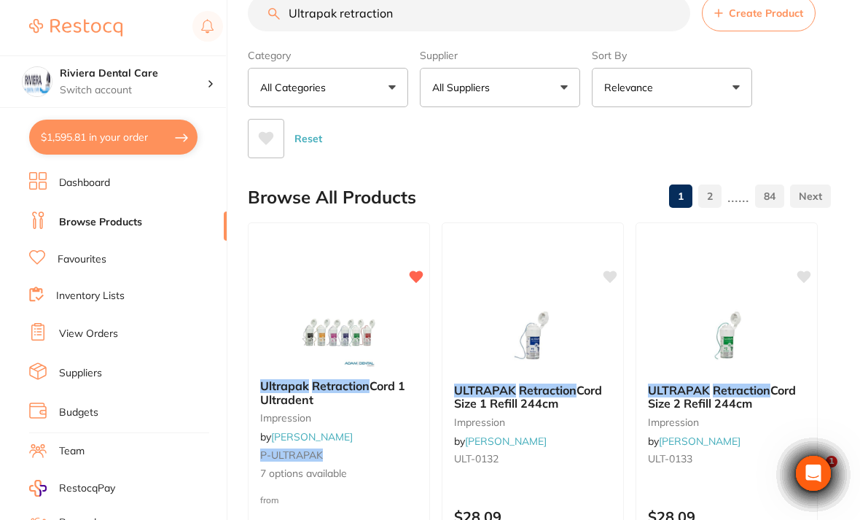
checkbox input "true"
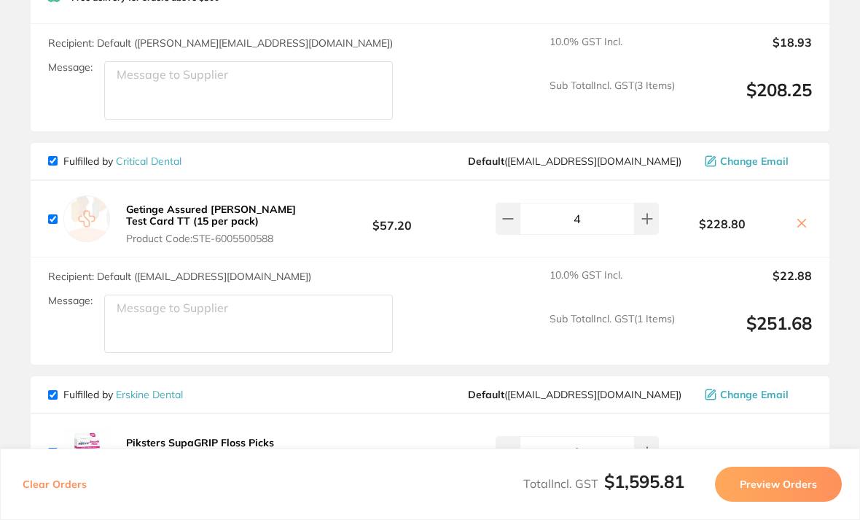
scroll to position [1623, 0]
click at [799, 216] on icon at bounding box center [802, 222] width 12 height 12
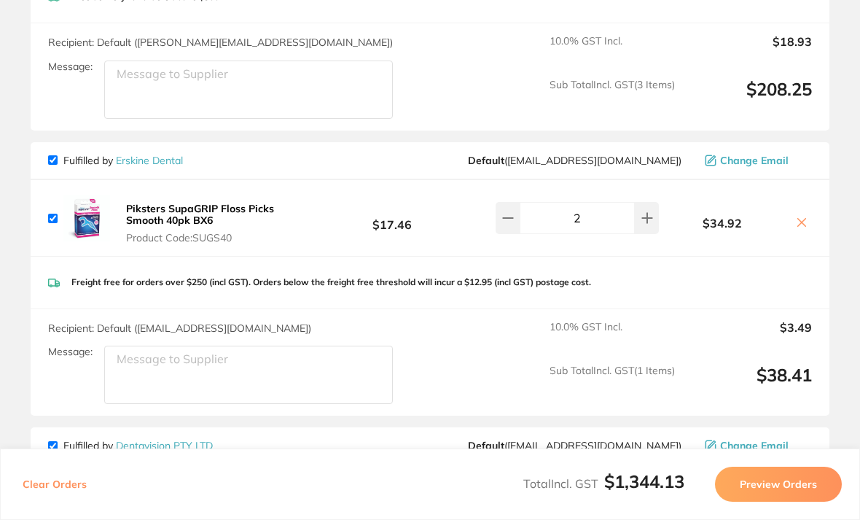
click at [803, 216] on icon at bounding box center [802, 222] width 12 height 12
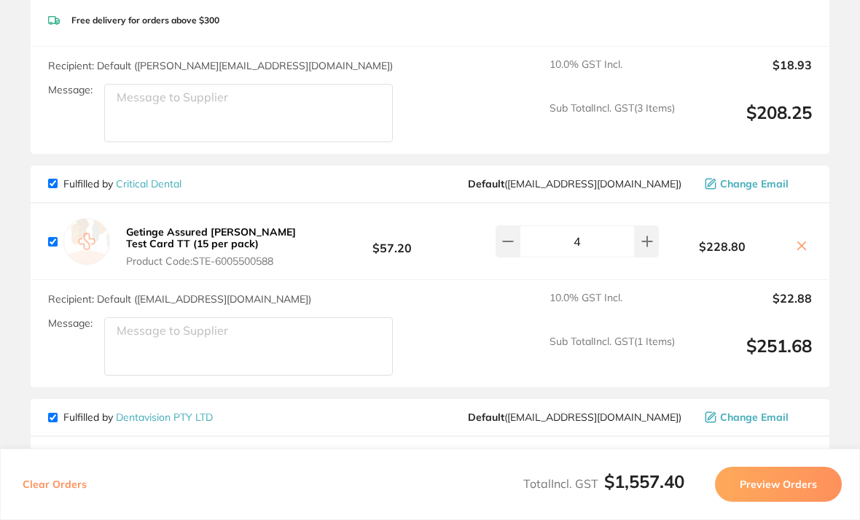
click at [803, 240] on icon at bounding box center [802, 246] width 12 height 12
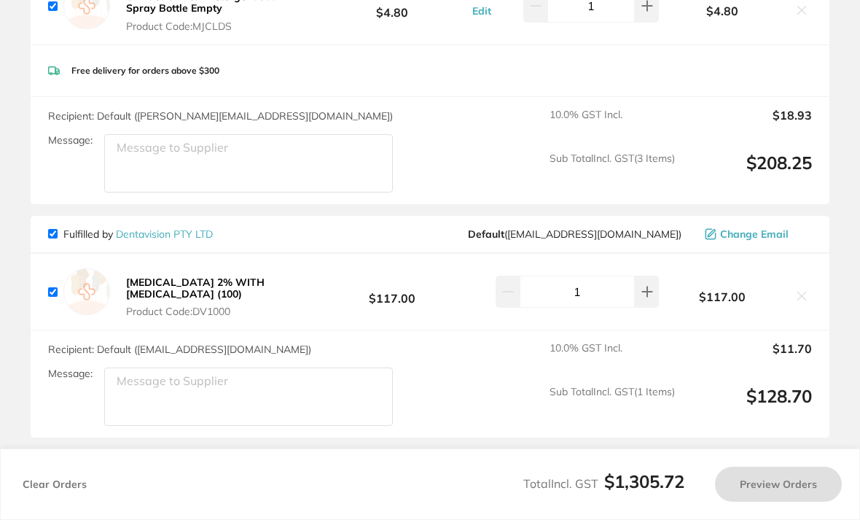
checkbox input "true"
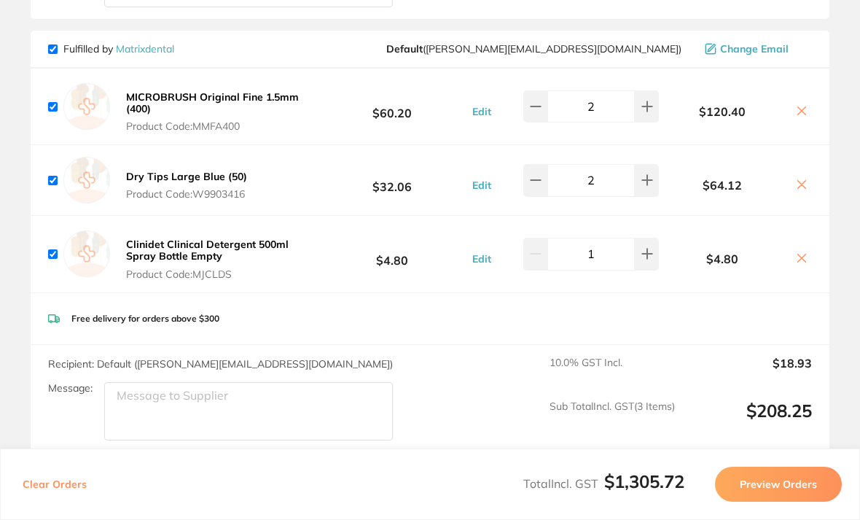
scroll to position [1297, 0]
